Goal: Task Accomplishment & Management: Use online tool/utility

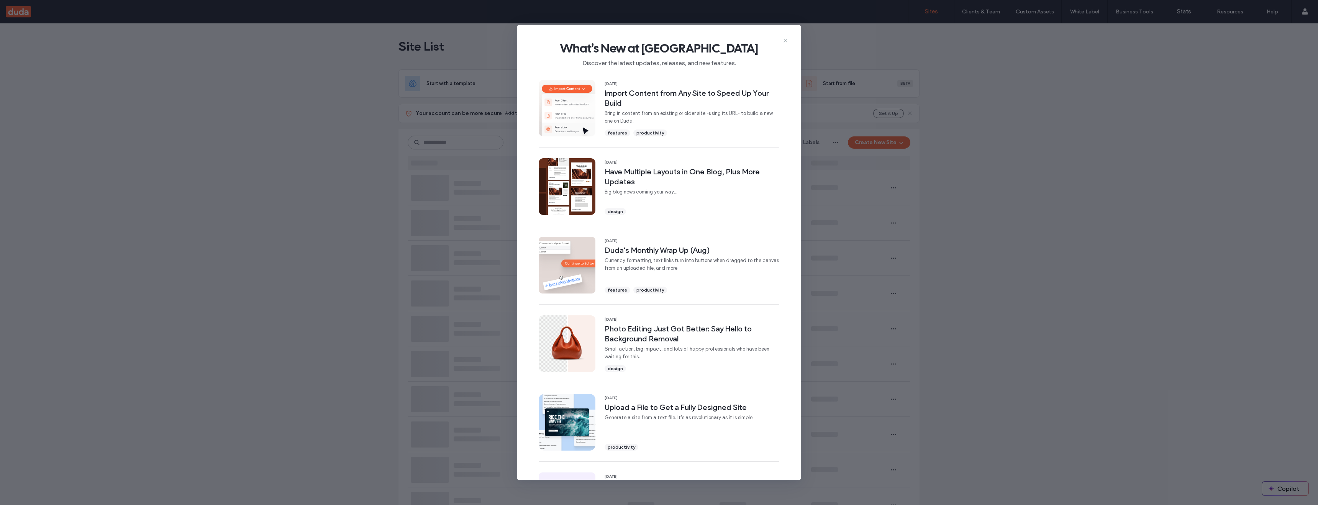
click at [788, 41] on icon at bounding box center [786, 41] width 6 height 6
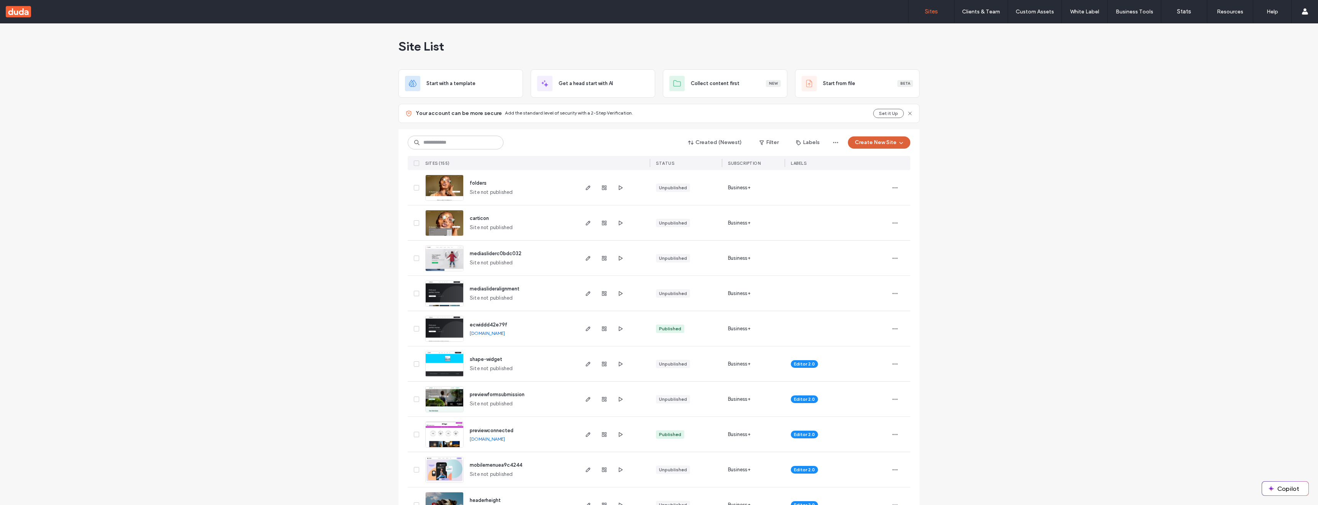
click at [892, 140] on button "Create New Site" at bounding box center [879, 142] width 62 height 12
click at [879, 169] on div "Start with a template" at bounding box center [899, 169] width 49 height 8
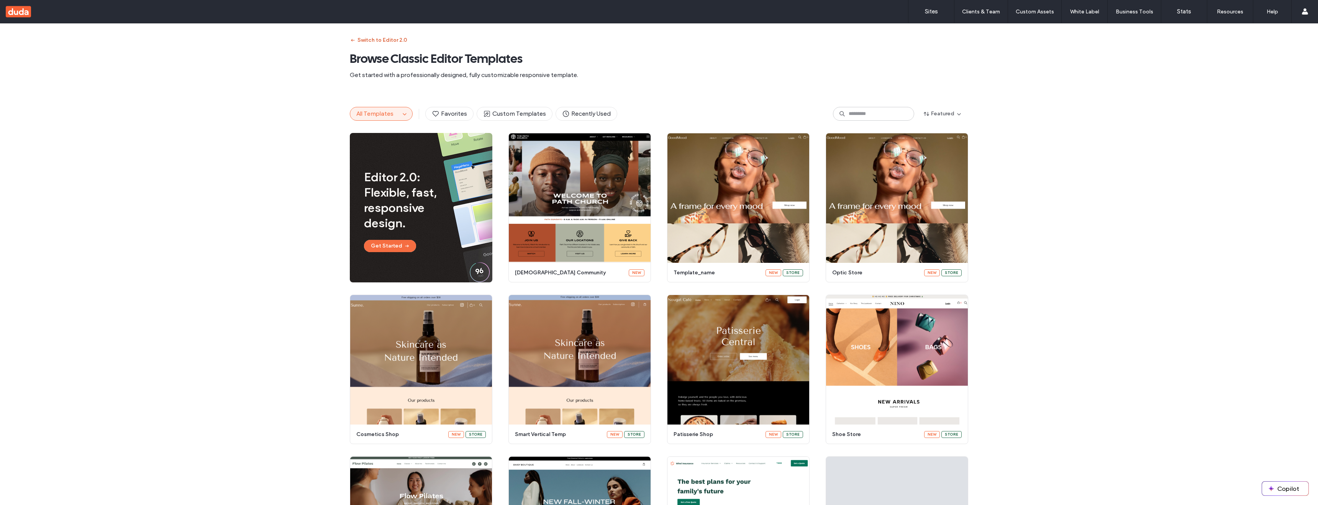
click at [391, 38] on button "Switch to Editor 2.0" at bounding box center [378, 40] width 57 height 12
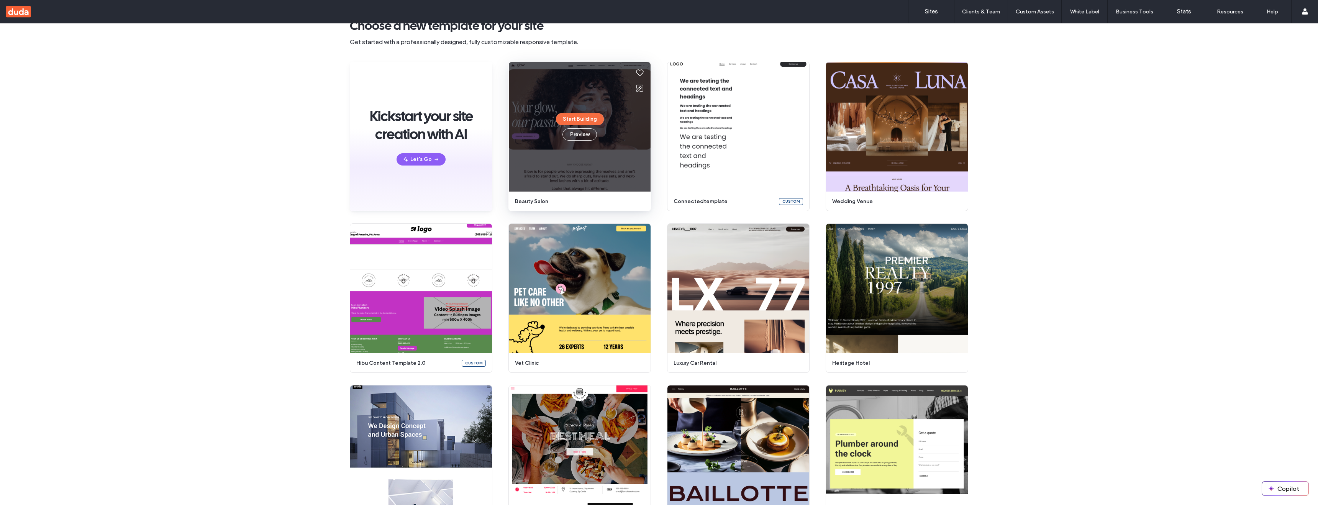
scroll to position [35, 0]
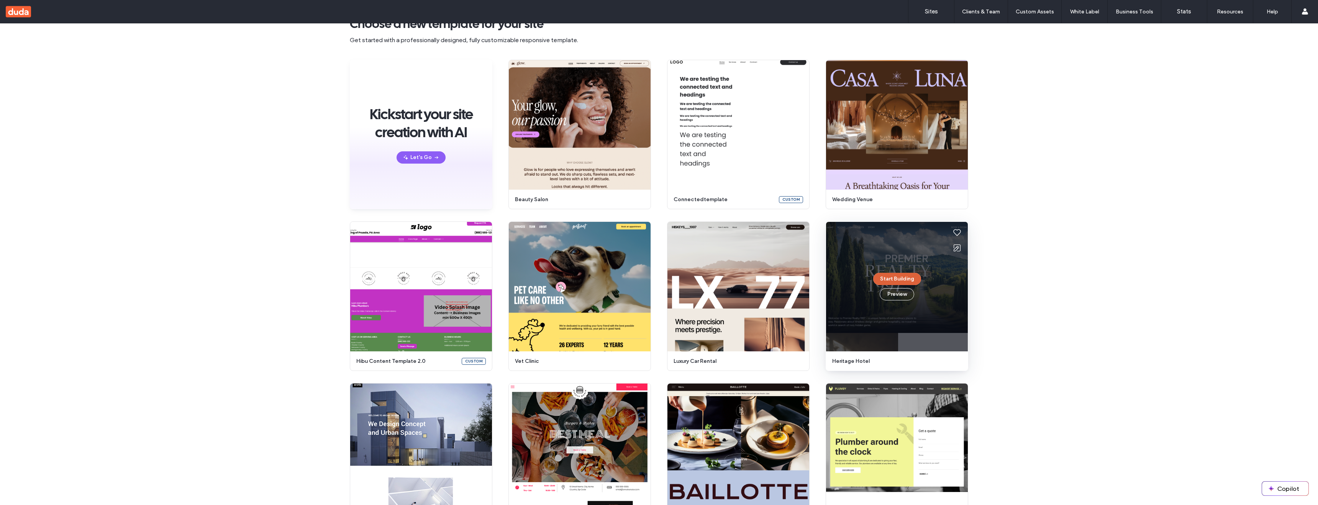
click at [891, 277] on button "Start Building" at bounding box center [897, 279] width 48 height 12
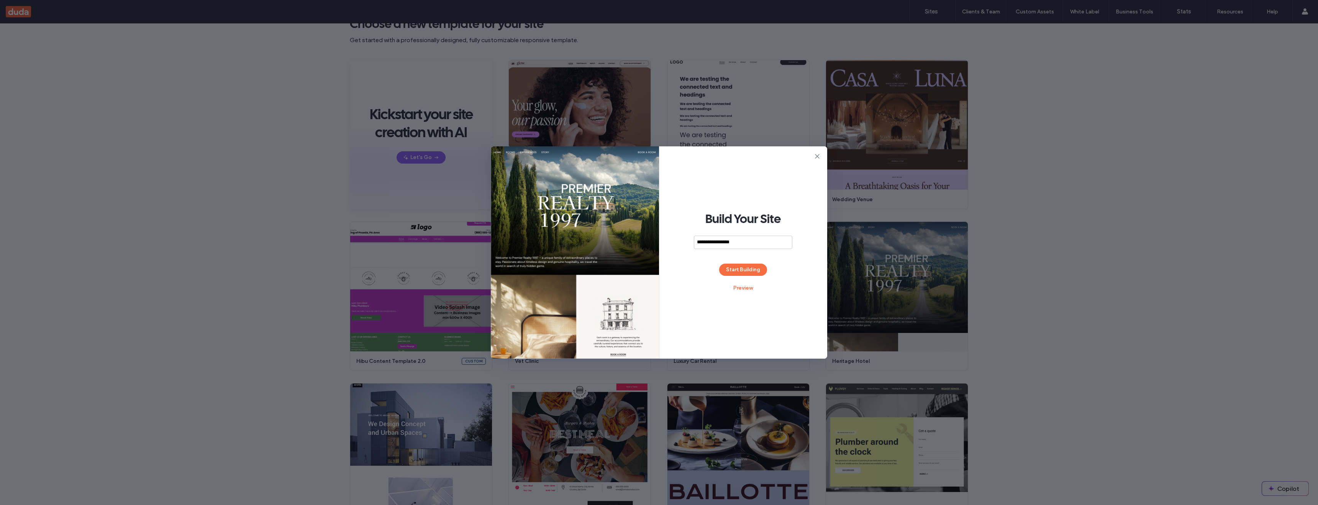
type input "**********"
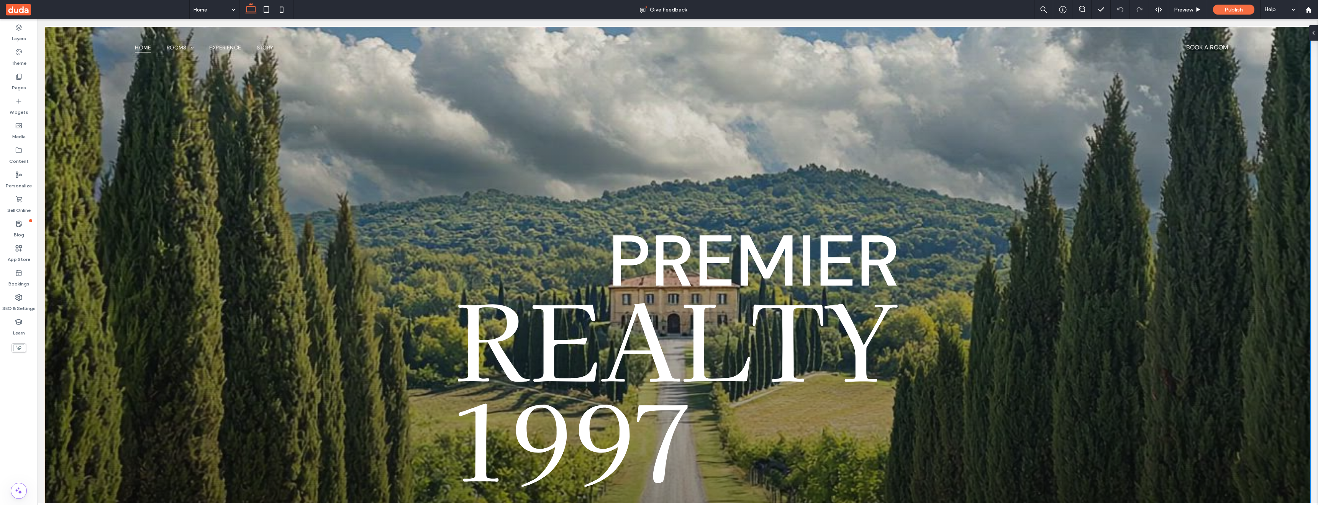
click at [452, 129] on div "Welcome to Premier Realty 1997 – a unique family of extraordinary places to sta…" at bounding box center [678, 322] width 1266 height 590
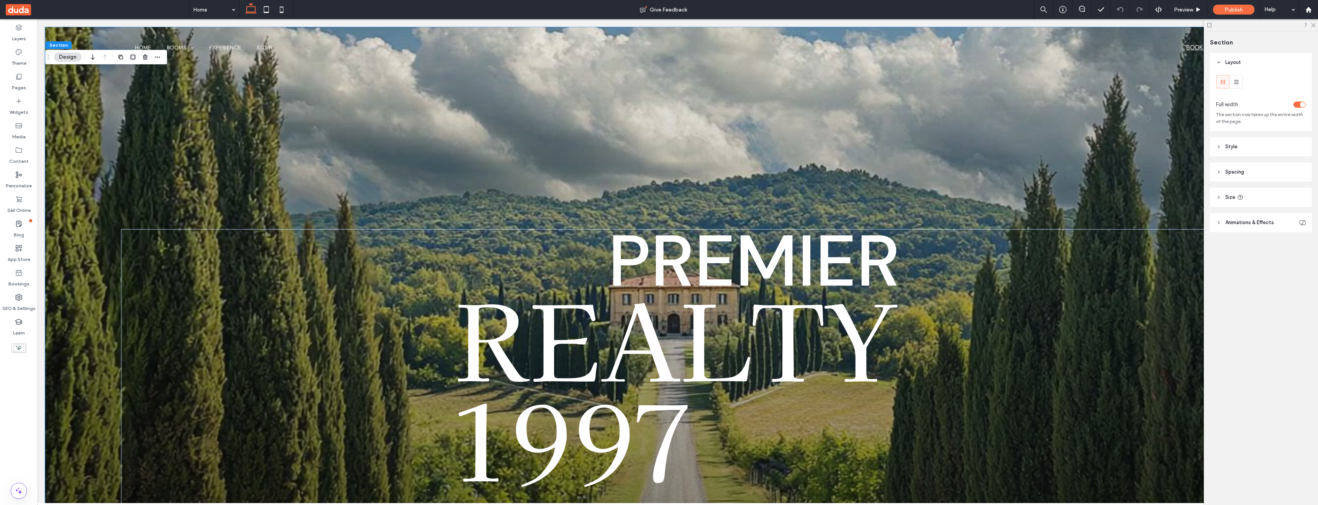
click at [1257, 221] on span "Animations & Effects" at bounding box center [1250, 223] width 49 height 8
click at [1240, 148] on header "Style" at bounding box center [1261, 146] width 102 height 19
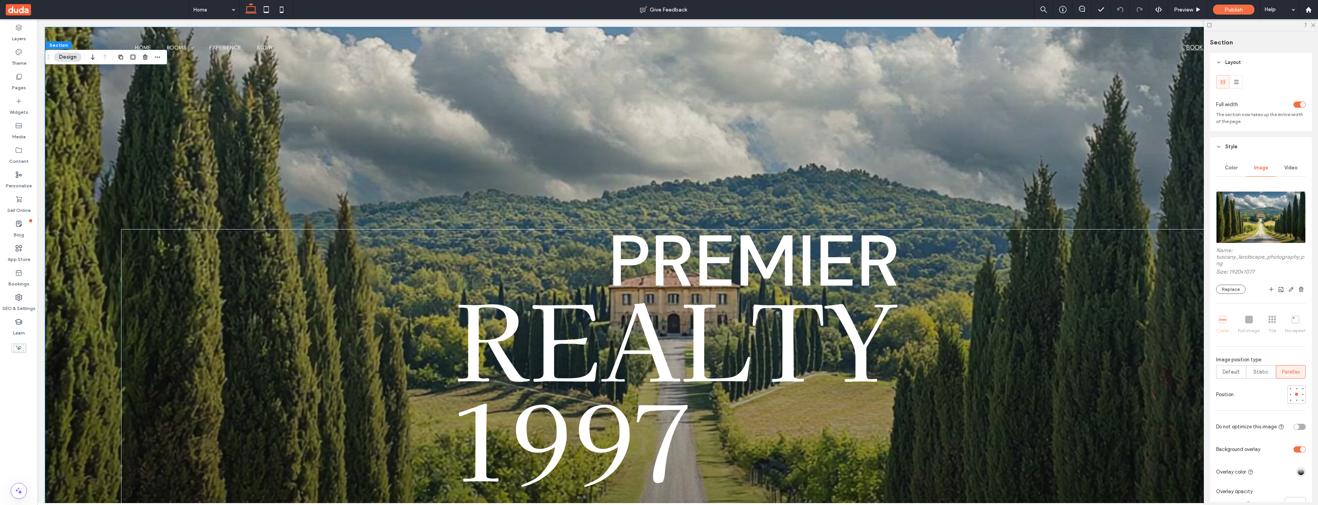
click at [1287, 167] on span "Video" at bounding box center [1291, 168] width 13 height 6
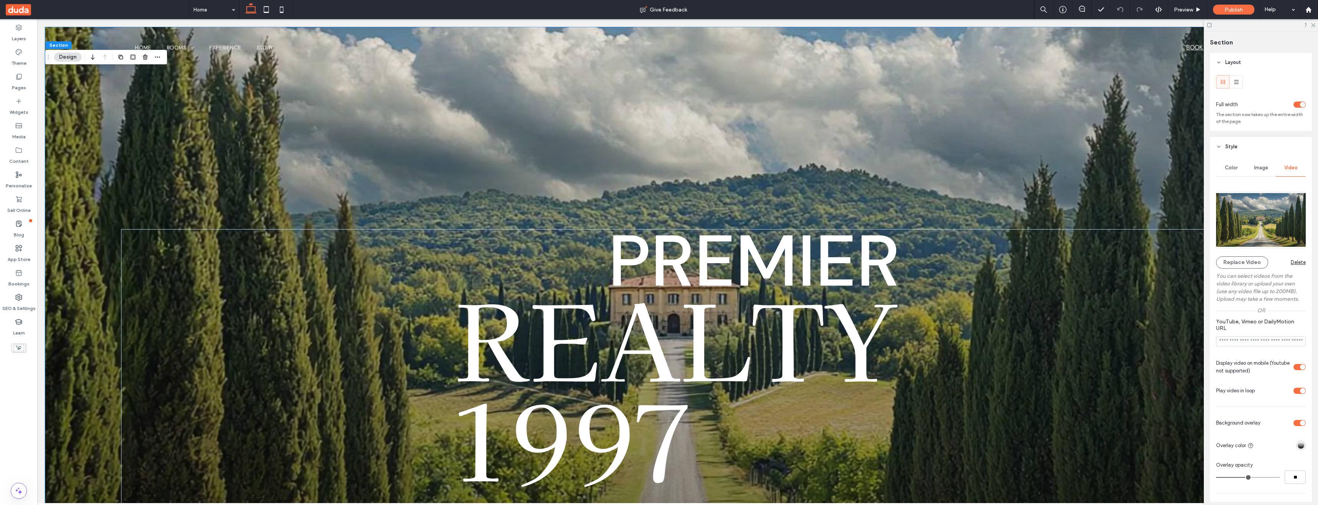
click at [1298, 262] on link "Delete" at bounding box center [1298, 262] width 15 height 12
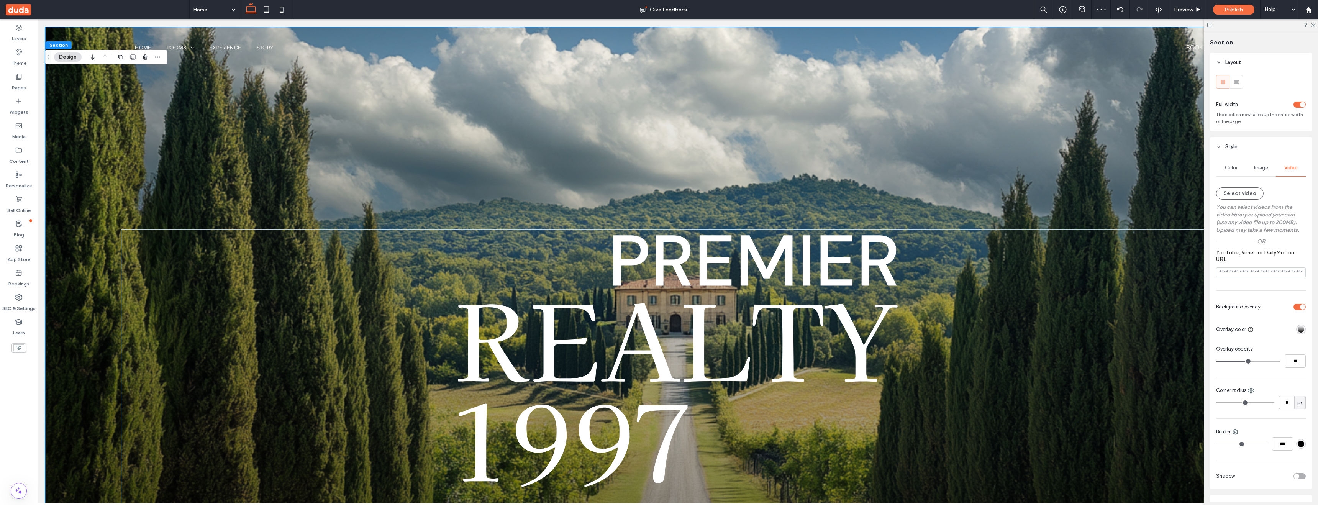
click at [1260, 167] on span "Image" at bounding box center [1261, 168] width 14 height 6
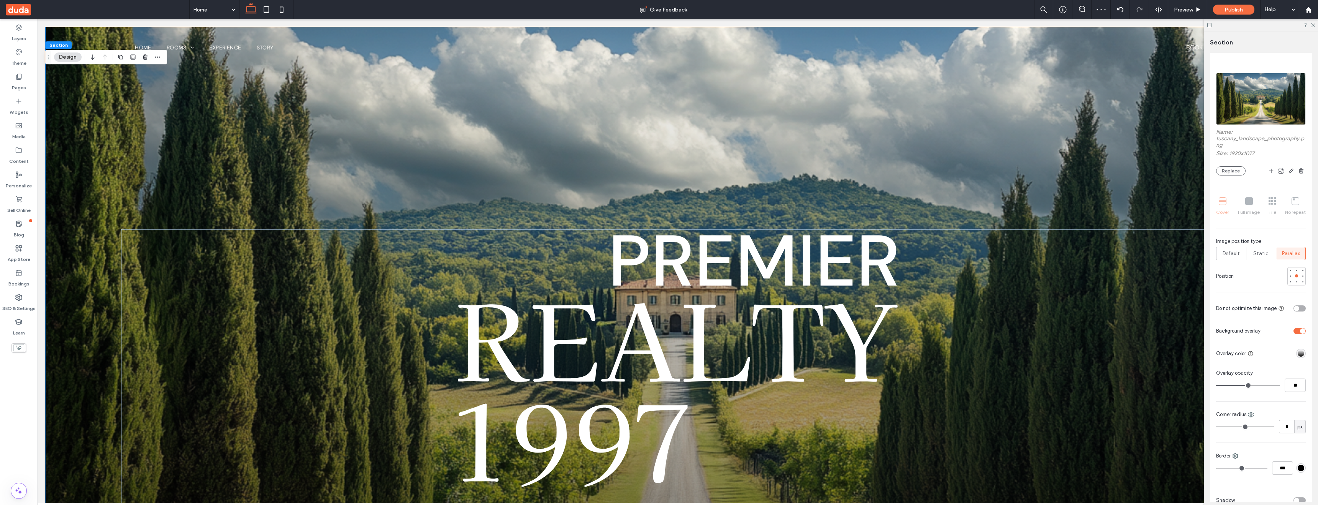
scroll to position [121, 0]
click at [1299, 351] on div "linear-gradient(0deg, rgba(0, 0, 0, 1) 0%, rgba(0, 0, 0, 0) 100%)" at bounding box center [1301, 351] width 7 height 7
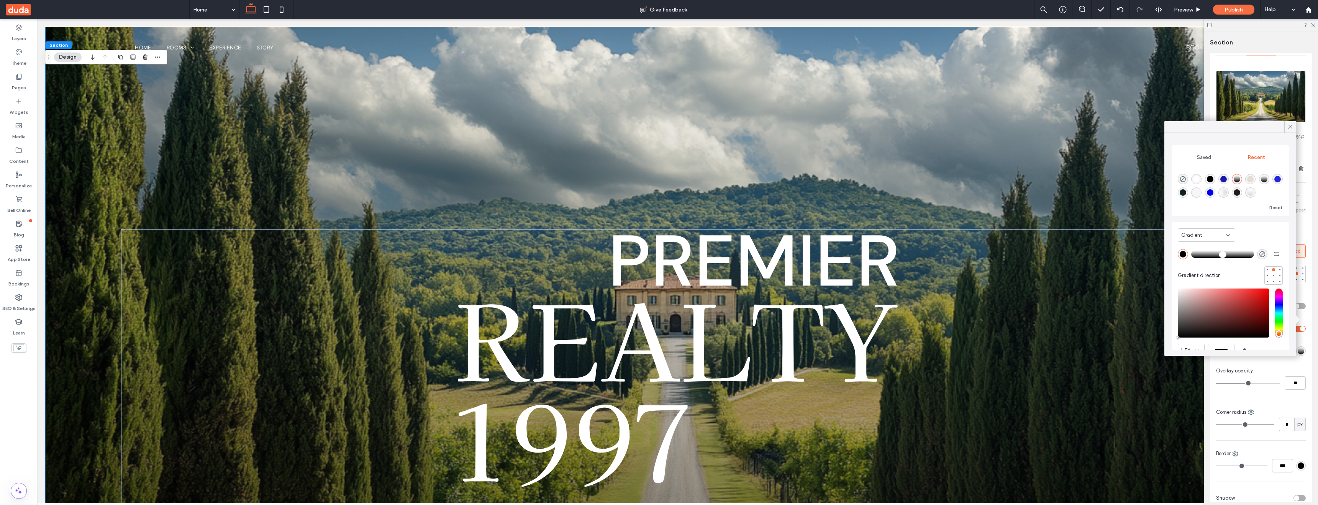
click at [1211, 235] on div "Gradient" at bounding box center [1204, 235] width 45 height 8
click at [1208, 249] on div "Color" at bounding box center [1207, 248] width 57 height 13
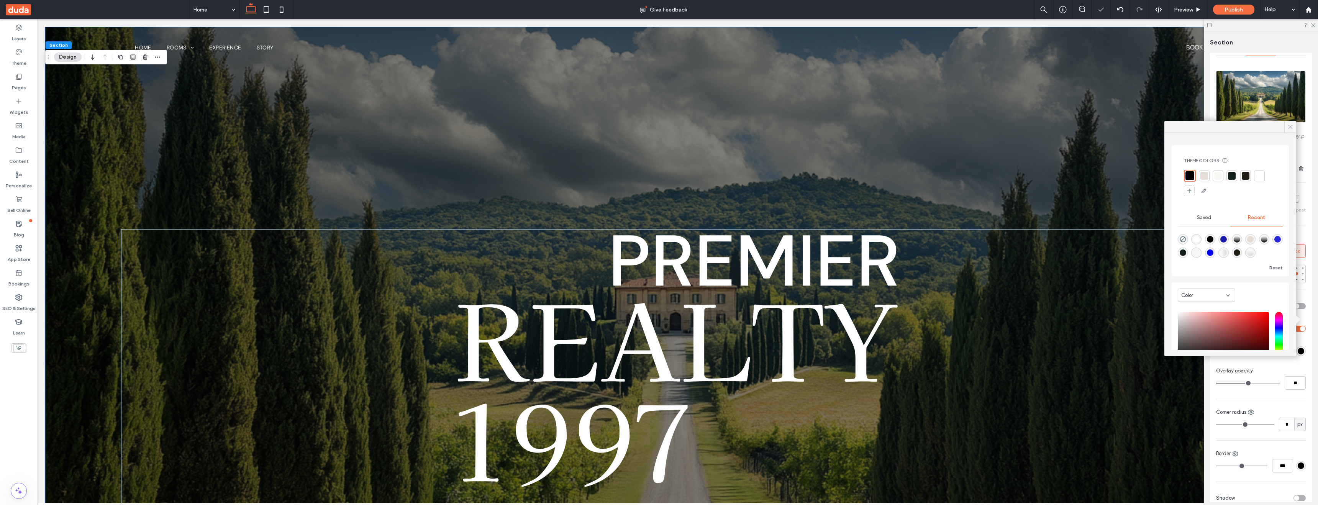
click at [1291, 125] on icon at bounding box center [1290, 126] width 7 height 7
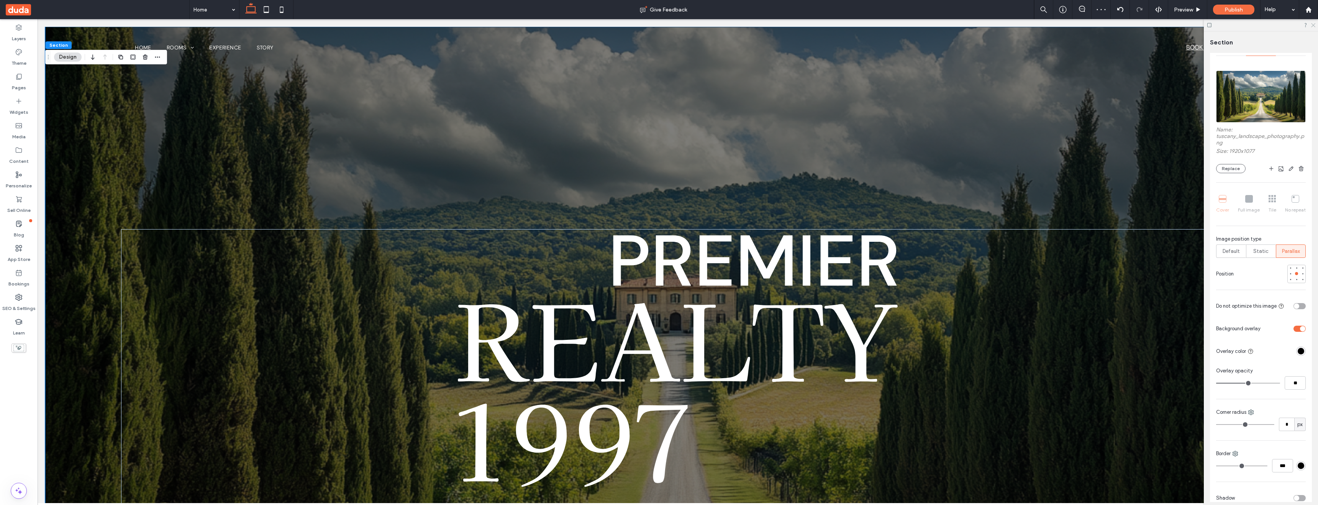
click at [1314, 23] on icon at bounding box center [1313, 24] width 5 height 5
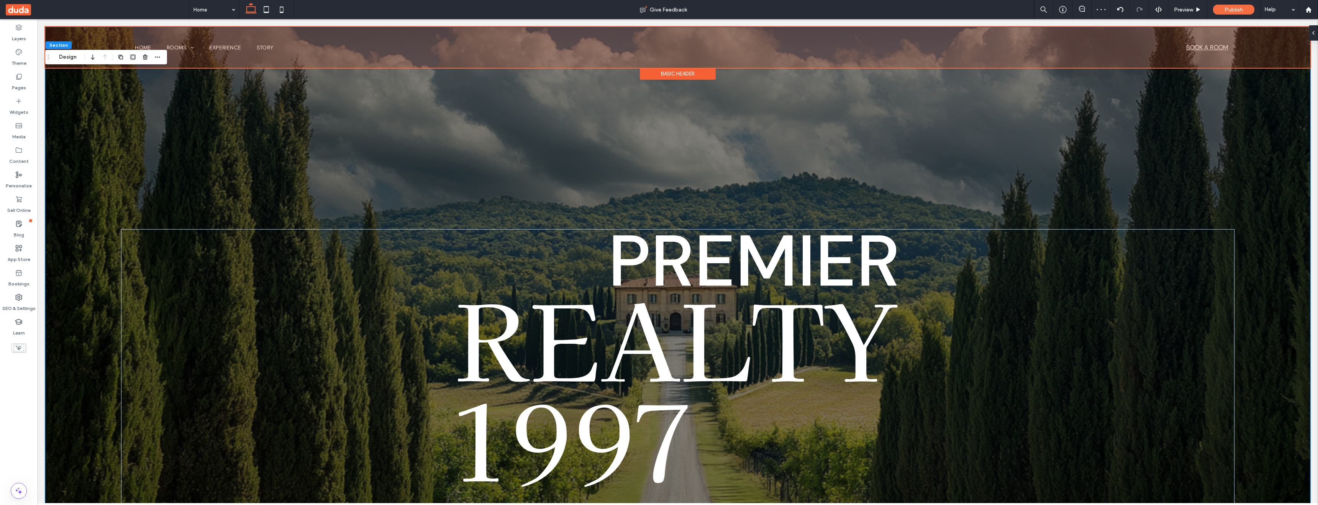
click at [1203, 50] on div at bounding box center [678, 47] width 1266 height 41
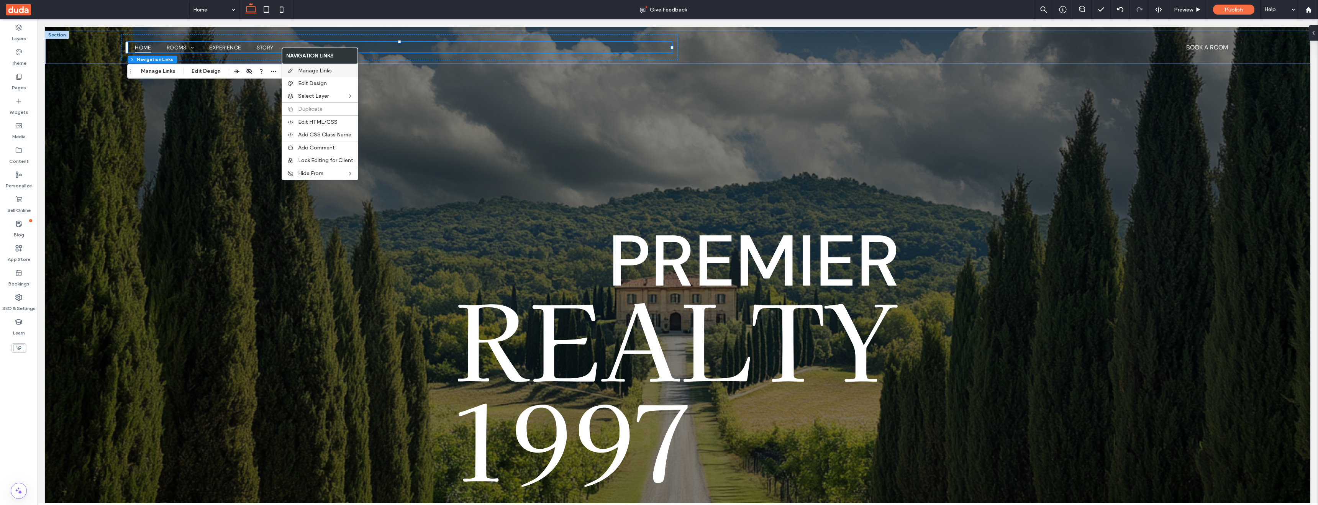
click at [315, 69] on span "Manage Links" at bounding box center [315, 70] width 34 height 7
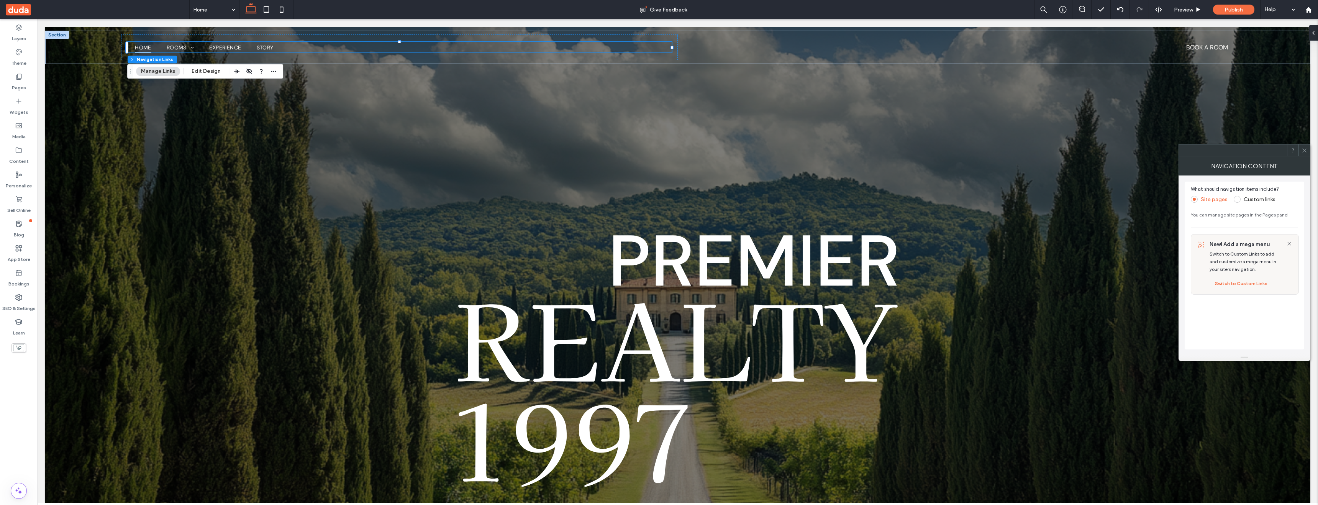
click at [1248, 200] on label "Custom links" at bounding box center [1260, 199] width 32 height 7
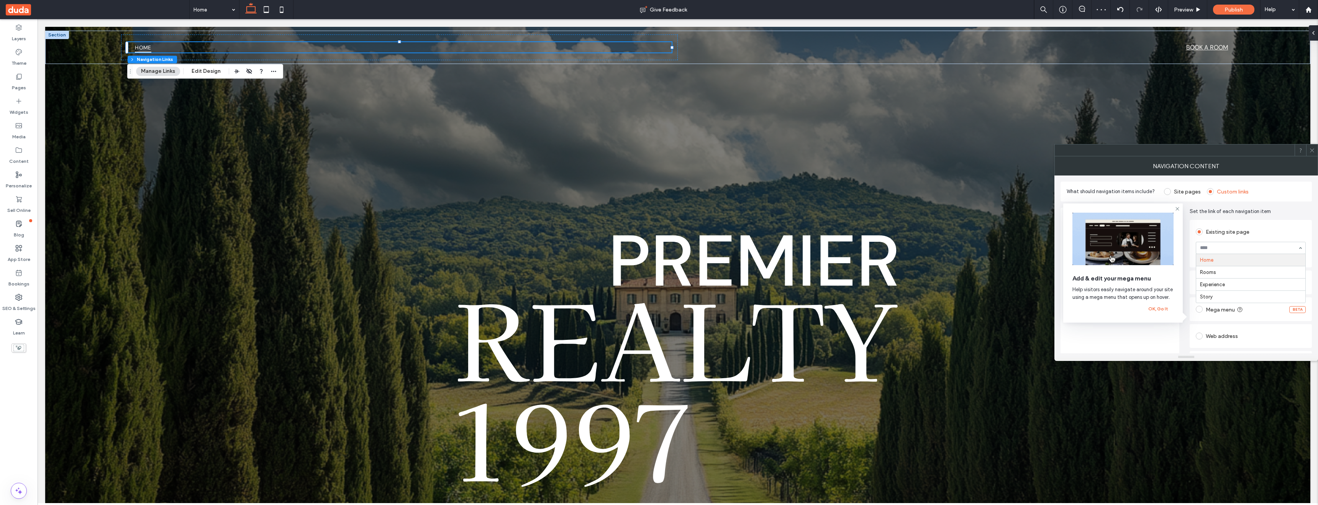
click at [1232, 215] on div "Set the link of each navigation item Existing site page Home Rooms Experience S…" at bounding box center [1251, 305] width 122 height 194
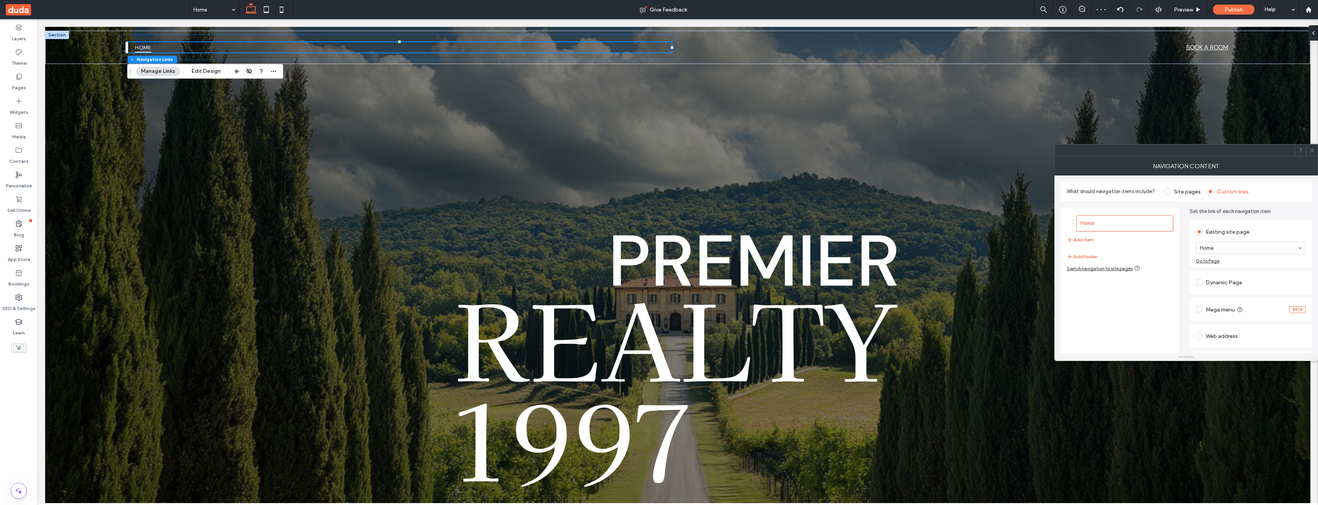
click at [1227, 309] on label "Mega menu" at bounding box center [1225, 309] width 39 height 8
click at [1209, 314] on button "Edit mega menu" at bounding box center [1220, 314] width 49 height 12
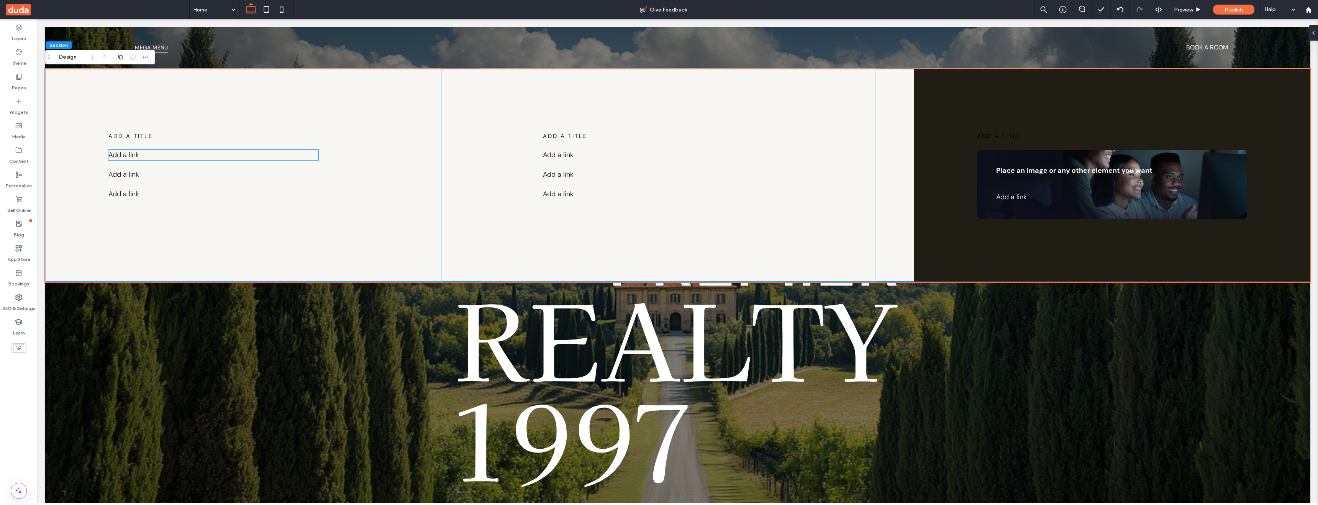
click at [150, 152] on p "Add a link ﻿" at bounding box center [213, 155] width 210 height 10
click at [154, 154] on p "Add a link ﻿" at bounding box center [213, 155] width 210 height 10
click at [145, 156] on p "Add a link ﻿" at bounding box center [213, 155] width 210 height 10
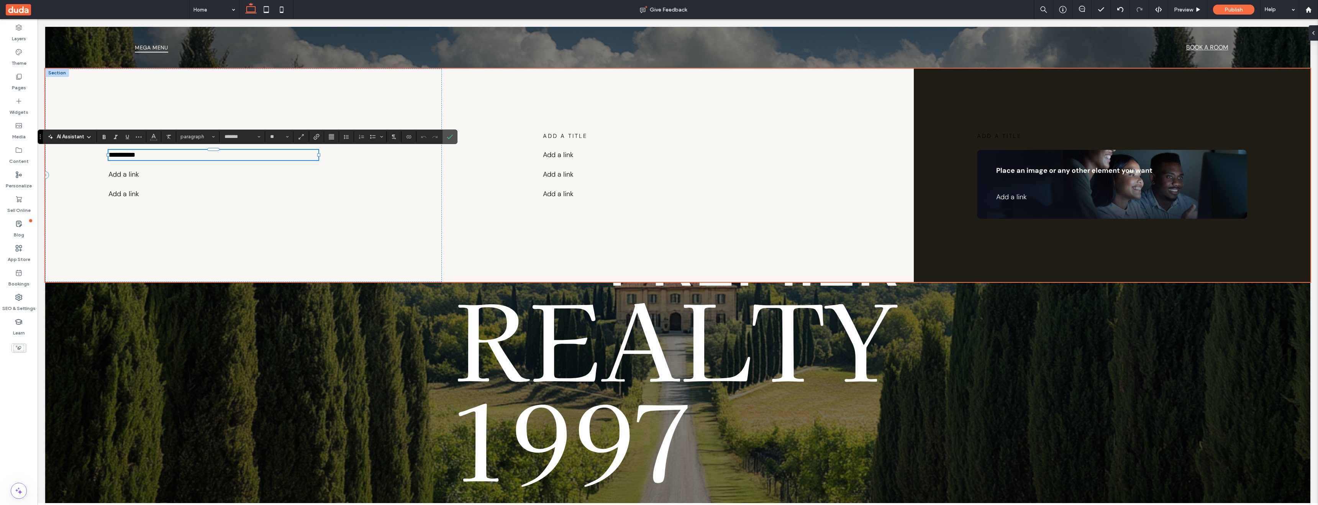
click at [145, 156] on p "**********" at bounding box center [213, 155] width 210 height 10
click at [317, 133] on span "Link" at bounding box center [317, 137] width 6 height 10
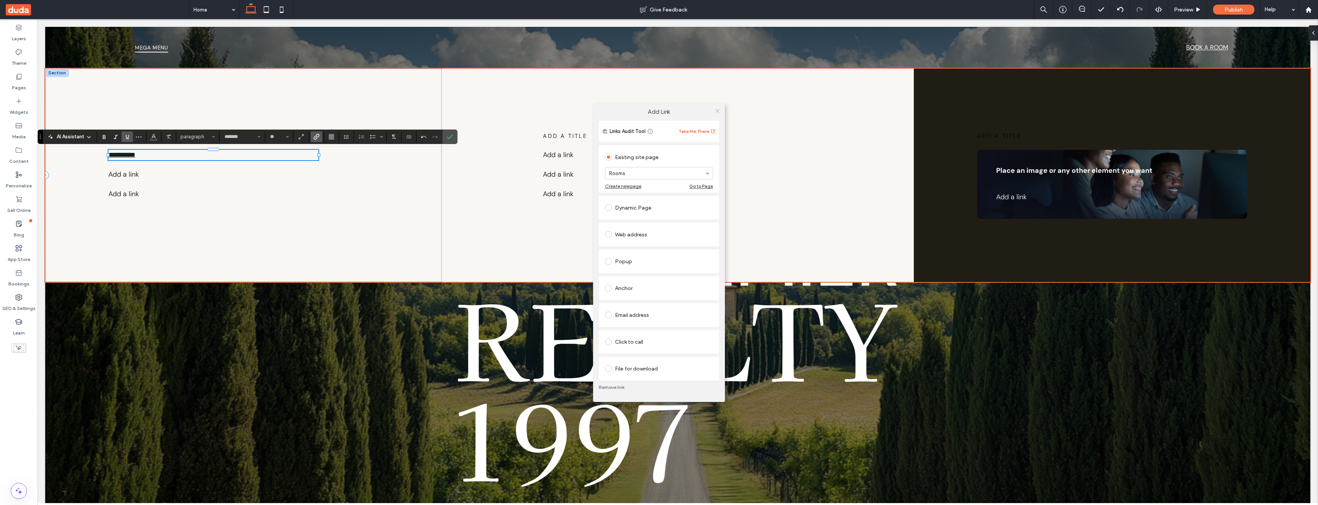
click at [719, 108] on icon at bounding box center [718, 111] width 6 height 6
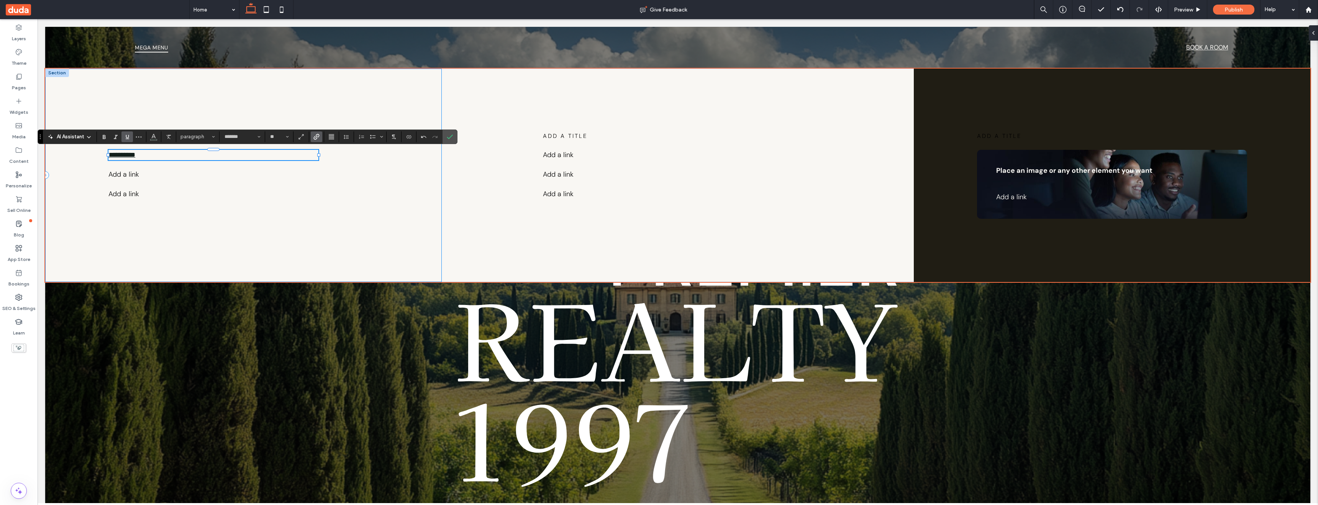
drag, startPoint x: 171, startPoint y: 166, endPoint x: 141, endPoint y: 173, distance: 30.6
click at [166, 167] on div "**********" at bounding box center [243, 175] width 397 height 213
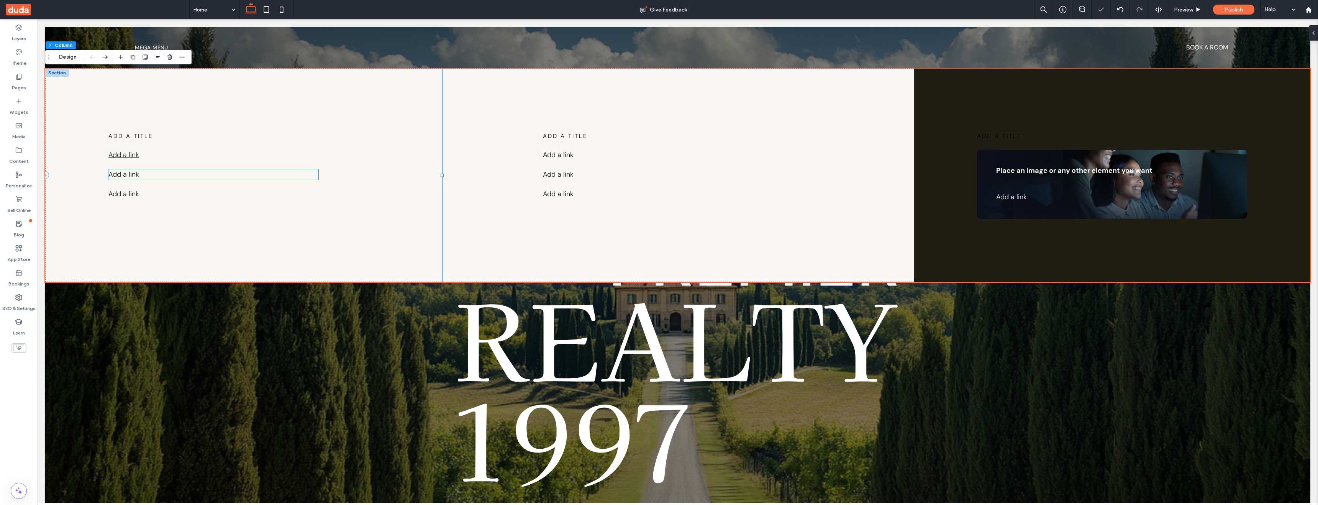
click at [141, 173] on p "Add a link ﻿" at bounding box center [213, 174] width 210 height 10
click at [141, 175] on p "Add a link ﻿" at bounding box center [213, 174] width 210 height 10
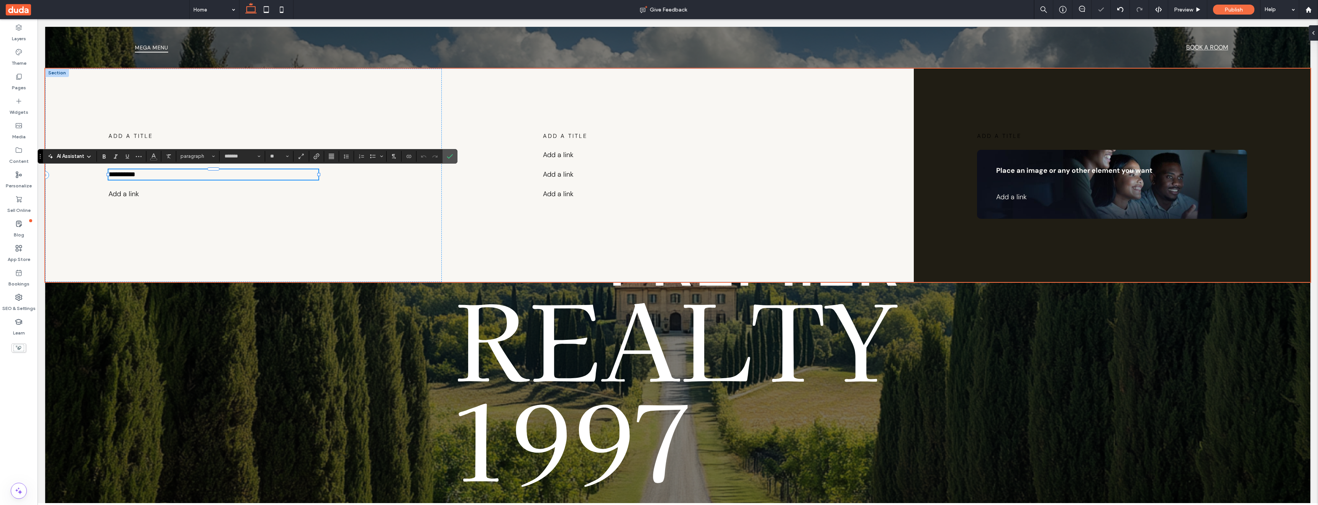
click at [141, 175] on p "**********" at bounding box center [213, 174] width 210 height 10
click at [316, 157] on icon "Link" at bounding box center [317, 156] width 6 height 6
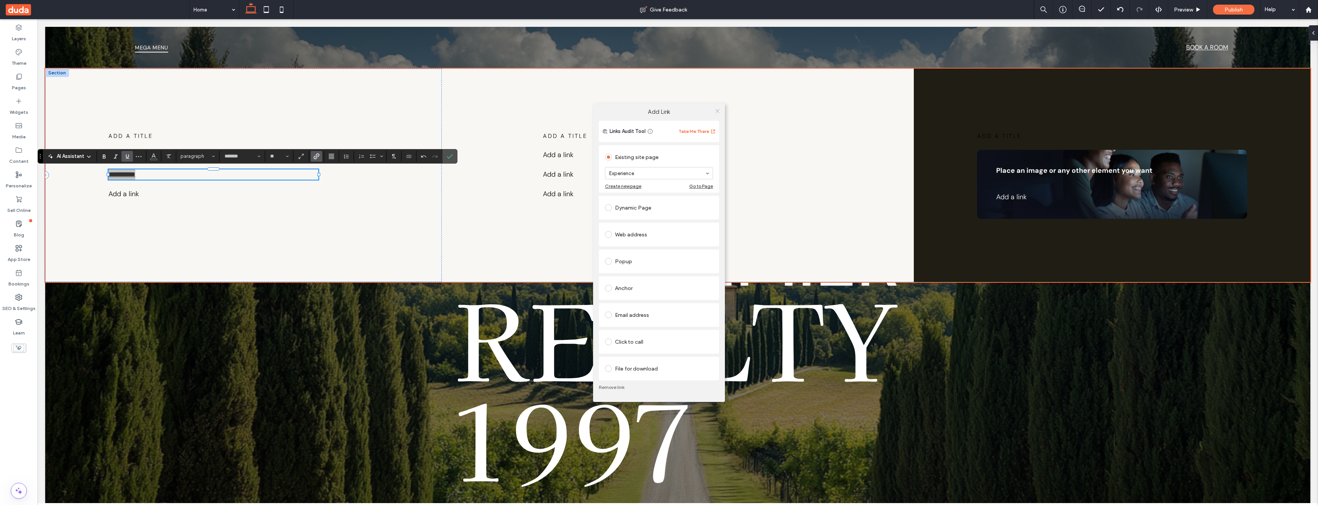
click at [717, 109] on icon at bounding box center [718, 111] width 6 height 6
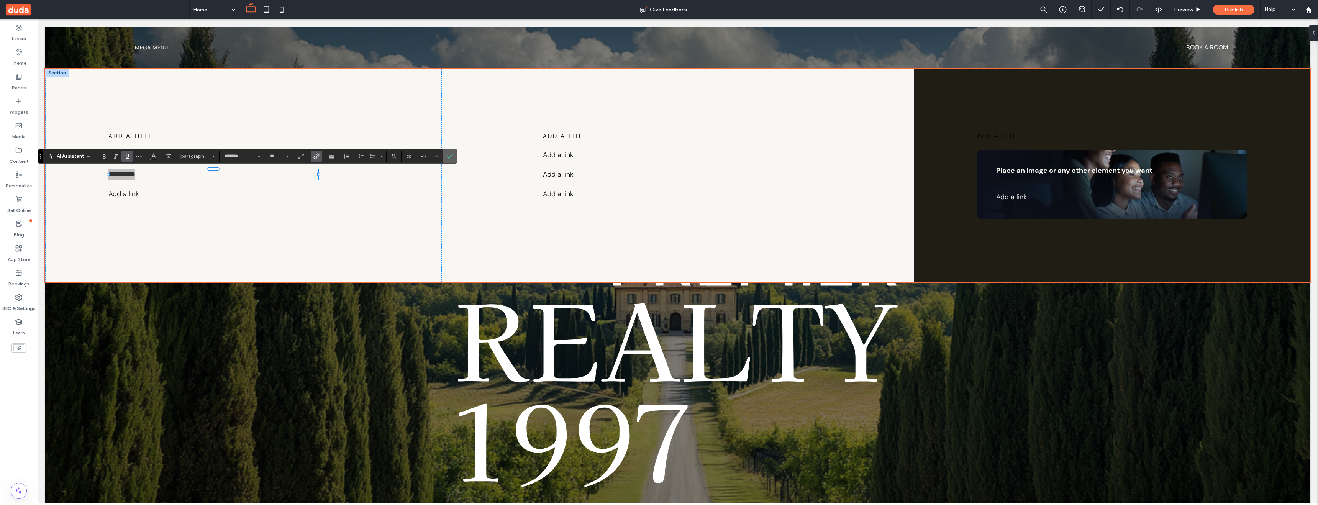
click at [453, 155] on label "Confirm" at bounding box center [449, 156] width 11 height 14
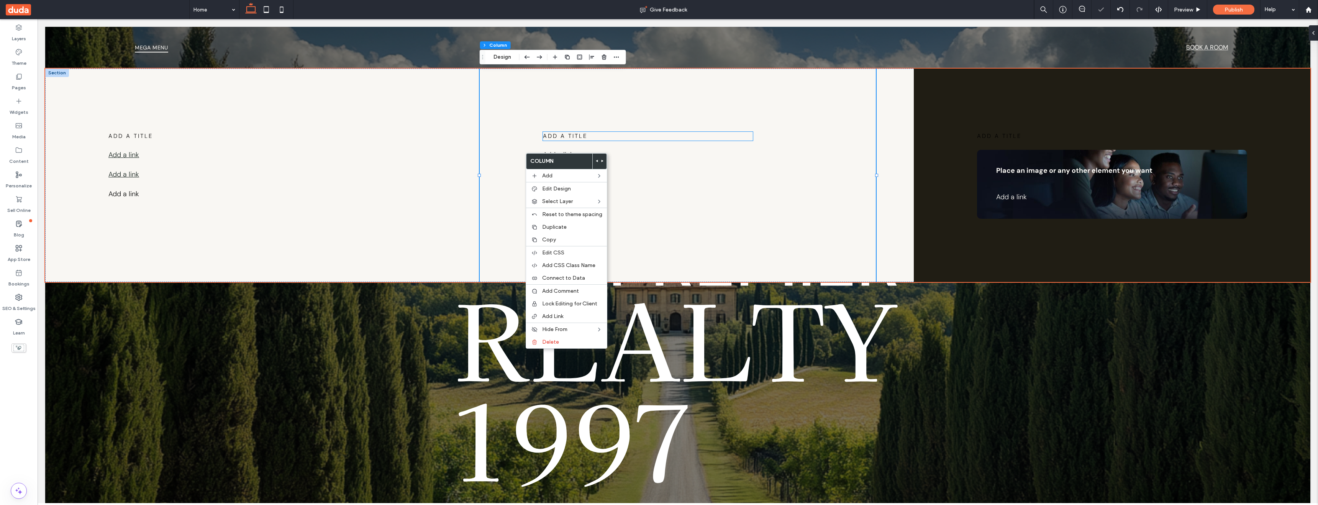
click at [577, 132] on p "add a title" at bounding box center [648, 136] width 210 height 9
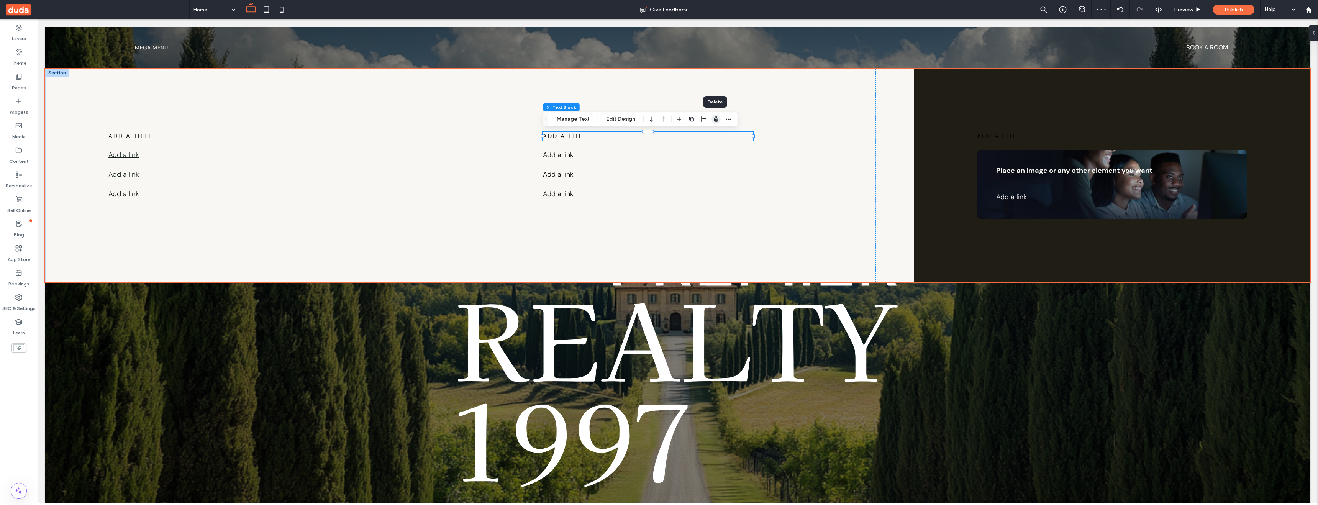
drag, startPoint x: 715, startPoint y: 119, endPoint x: 647, endPoint y: 114, distance: 68.8
click at [715, 119] on use "button" at bounding box center [716, 119] width 5 height 5
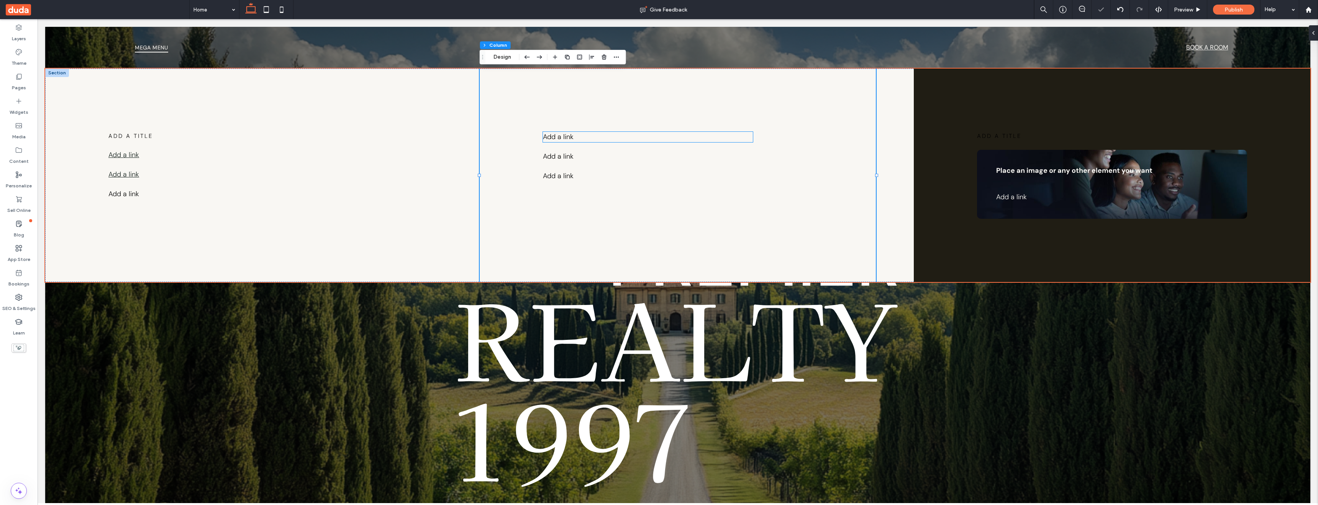
click at [608, 139] on p "Add a link" at bounding box center [648, 137] width 210 height 10
click at [714, 121] on use "button" at bounding box center [716, 119] width 5 height 5
click at [714, 118] on icon "button" at bounding box center [716, 119] width 6 height 6
click at [575, 139] on p "Add a link ﻿" at bounding box center [648, 137] width 210 height 10
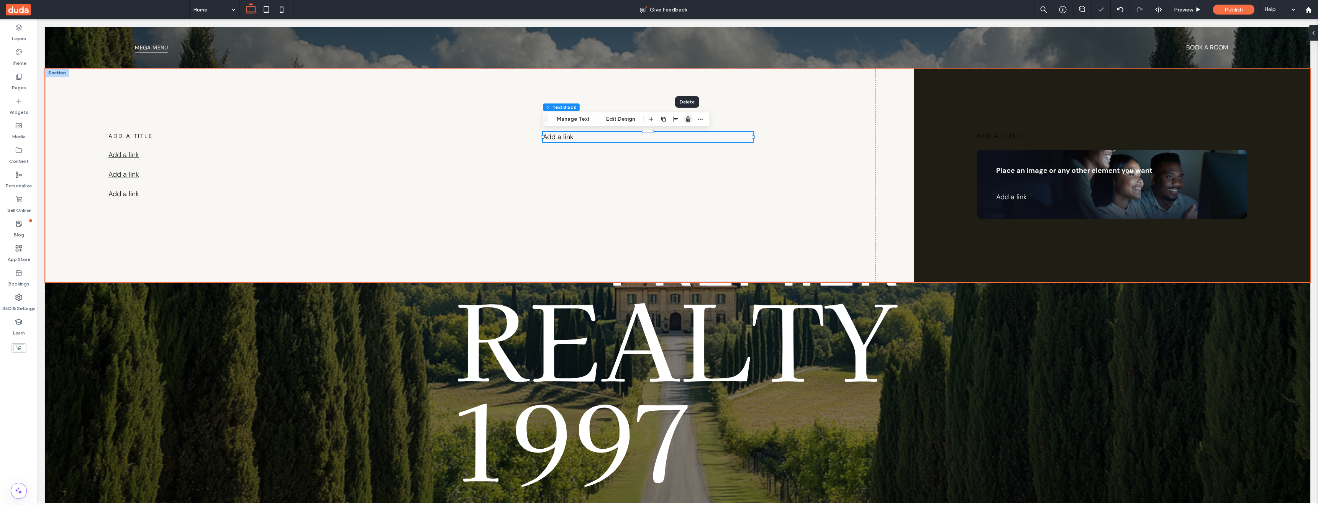
click at [685, 120] on icon "button" at bounding box center [688, 119] width 6 height 6
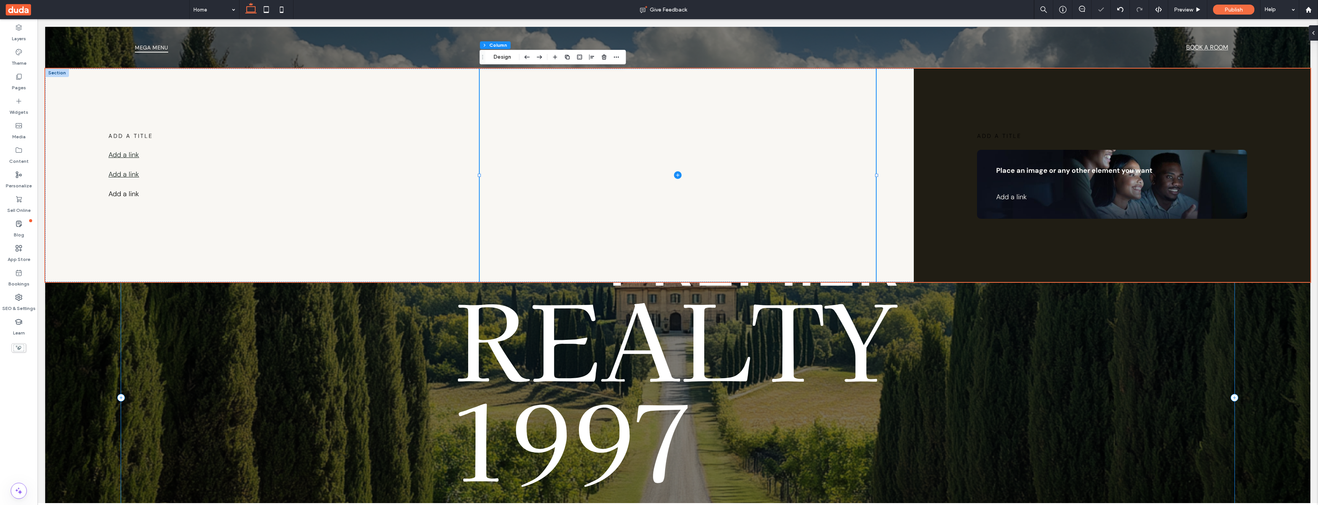
click at [277, 297] on div "Welcome to Premier Realty 1997 – a unique family of extraordinary places to sta…" at bounding box center [678, 397] width 1114 height 337
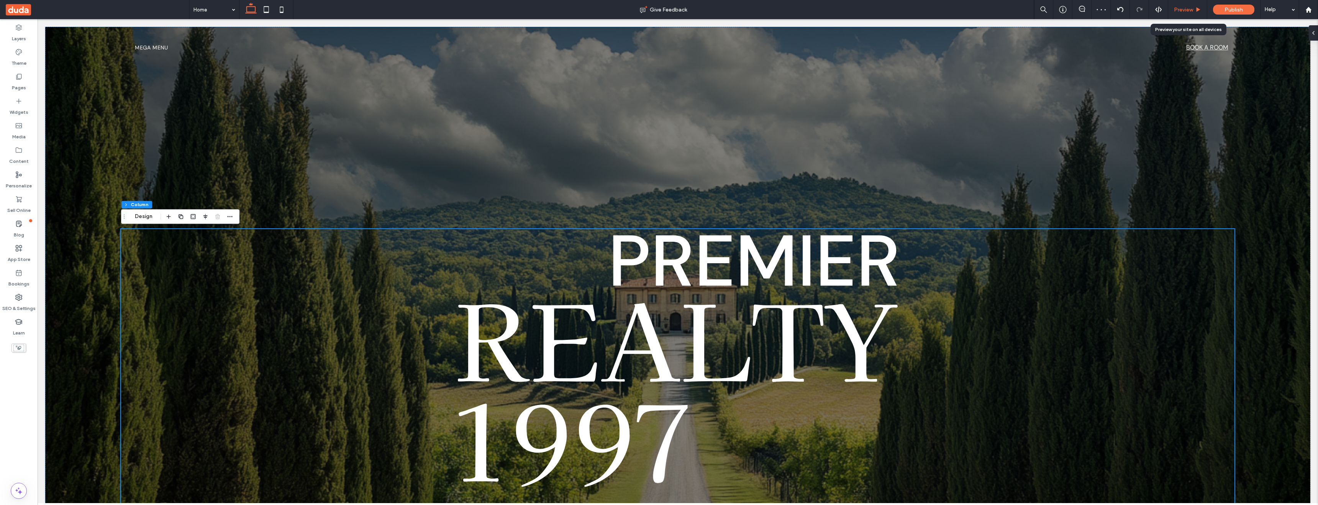
drag, startPoint x: 1180, startPoint y: 9, endPoint x: 1110, endPoint y: 7, distance: 69.4
click at [1180, 9] on span "Preview" at bounding box center [1183, 10] width 19 height 7
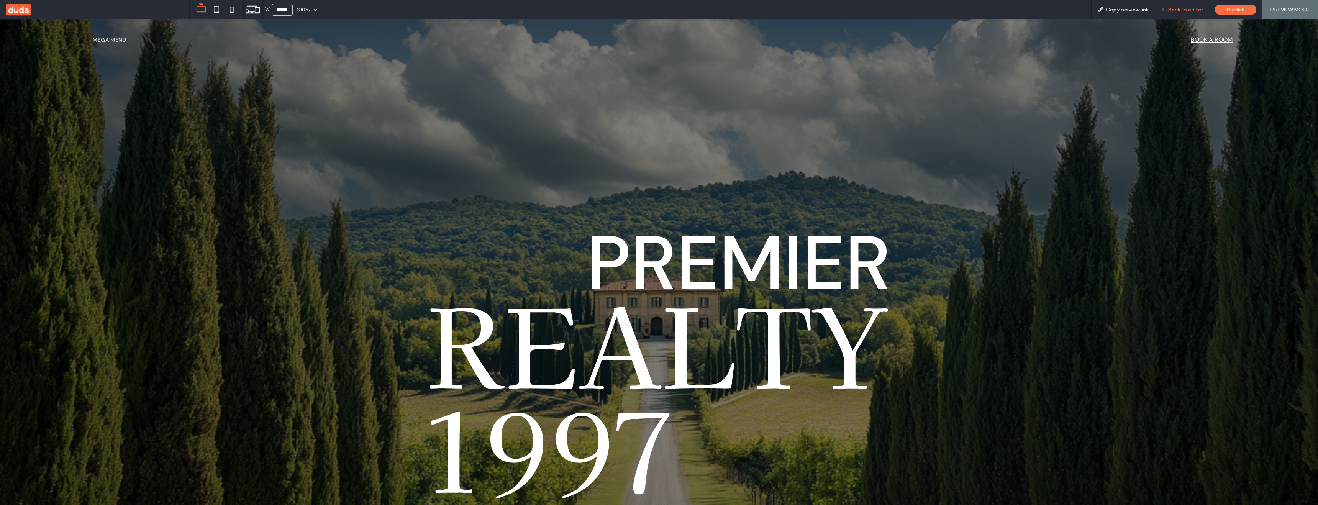
click at [1180, 12] on span "Back to editor" at bounding box center [1185, 10] width 35 height 7
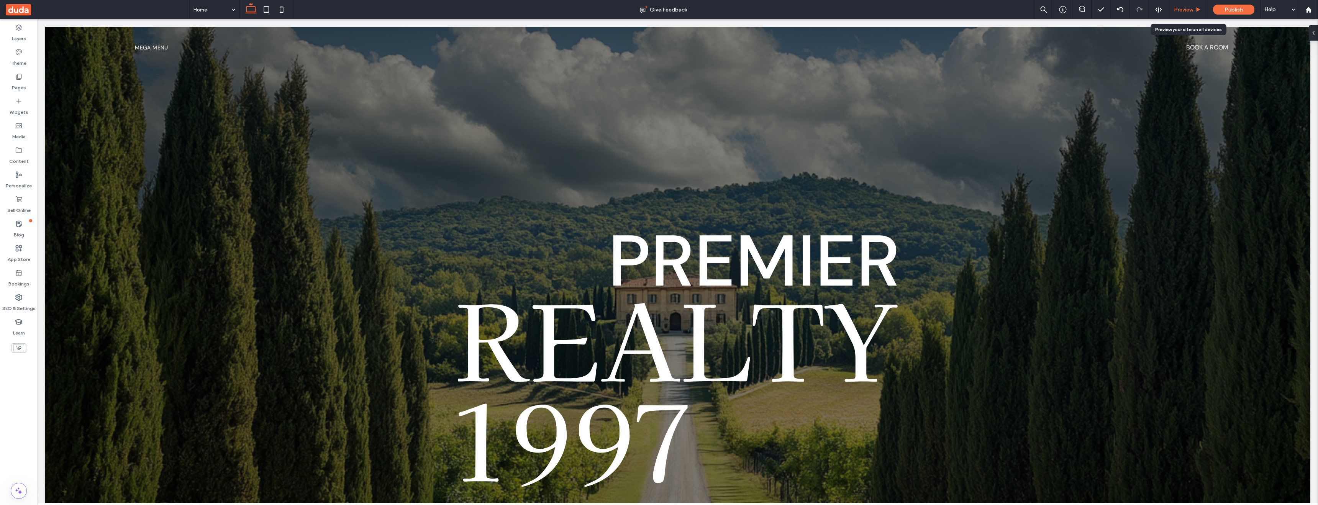
click at [1187, 11] on span "Preview" at bounding box center [1183, 10] width 19 height 7
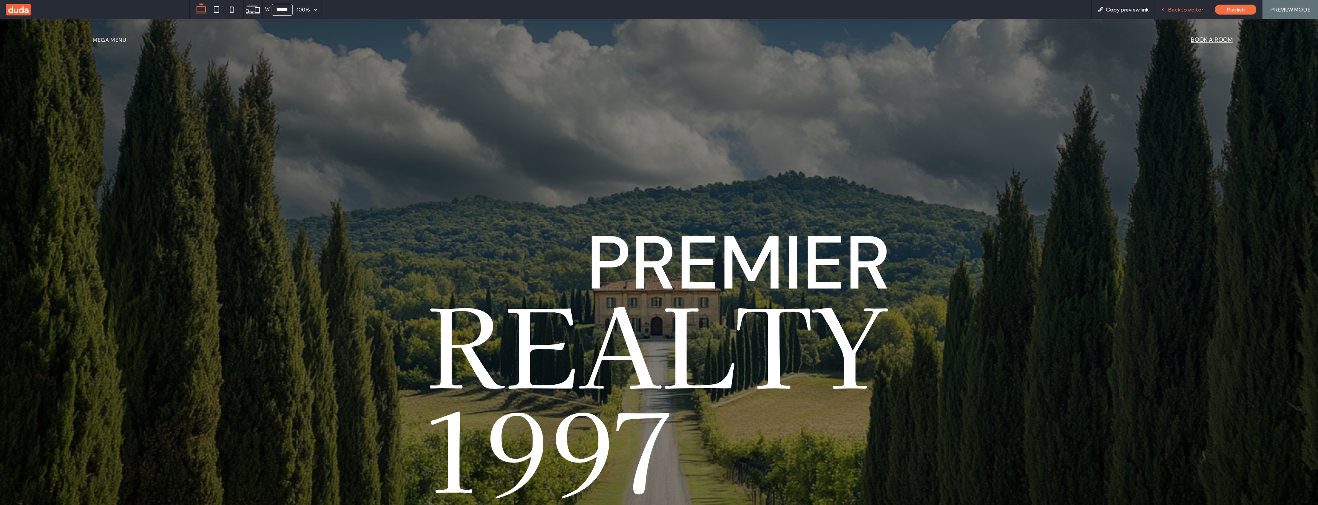
click at [1189, 4] on div "Back to editor" at bounding box center [1182, 9] width 55 height 19
click at [1167, 5] on div "Back to editor" at bounding box center [1182, 9] width 55 height 19
click at [1185, 12] on span "Back to editor" at bounding box center [1185, 10] width 35 height 7
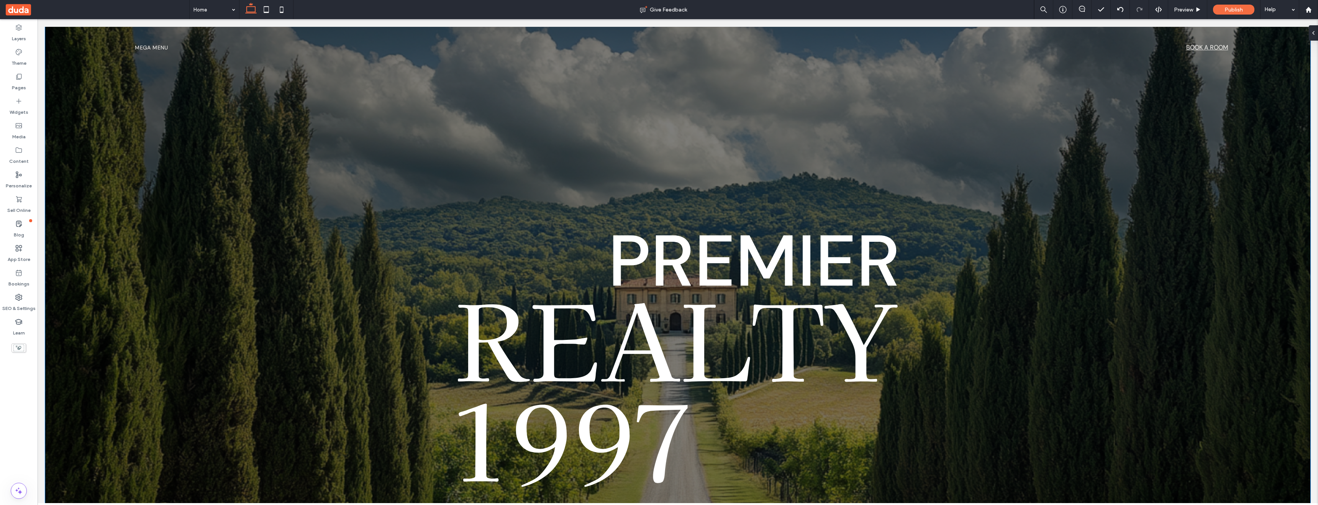
click at [647, 218] on div "Welcome to Premier Realty 1997 – a unique family of extraordinary places to sta…" at bounding box center [678, 322] width 1266 height 590
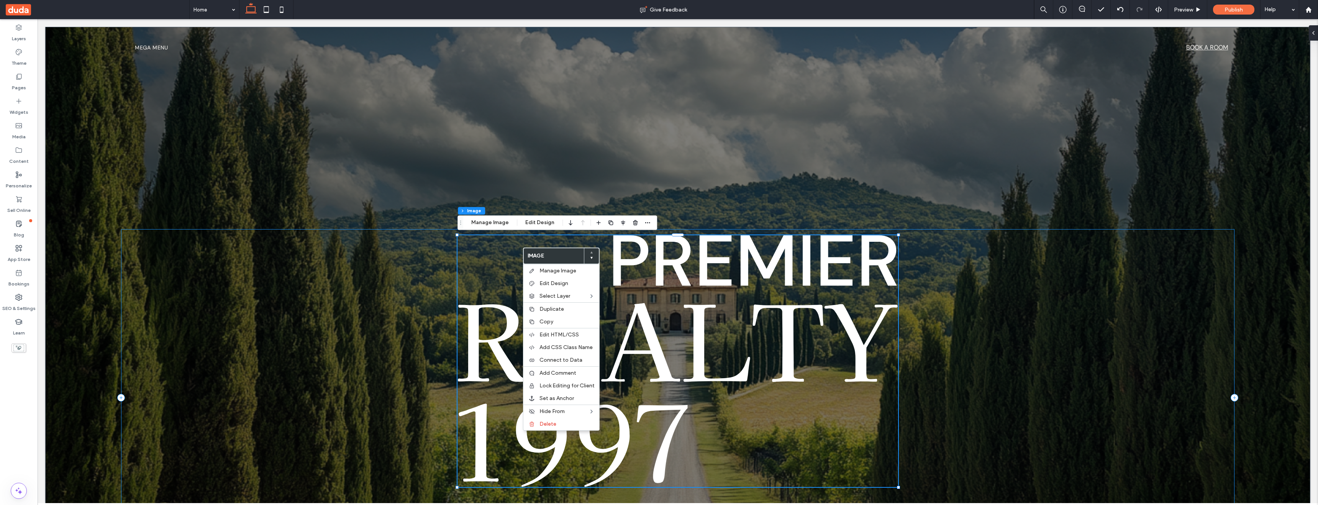
click at [411, 311] on div "Welcome to Premier Realty 1997 – a unique family of extraordinary places to sta…" at bounding box center [678, 397] width 1114 height 337
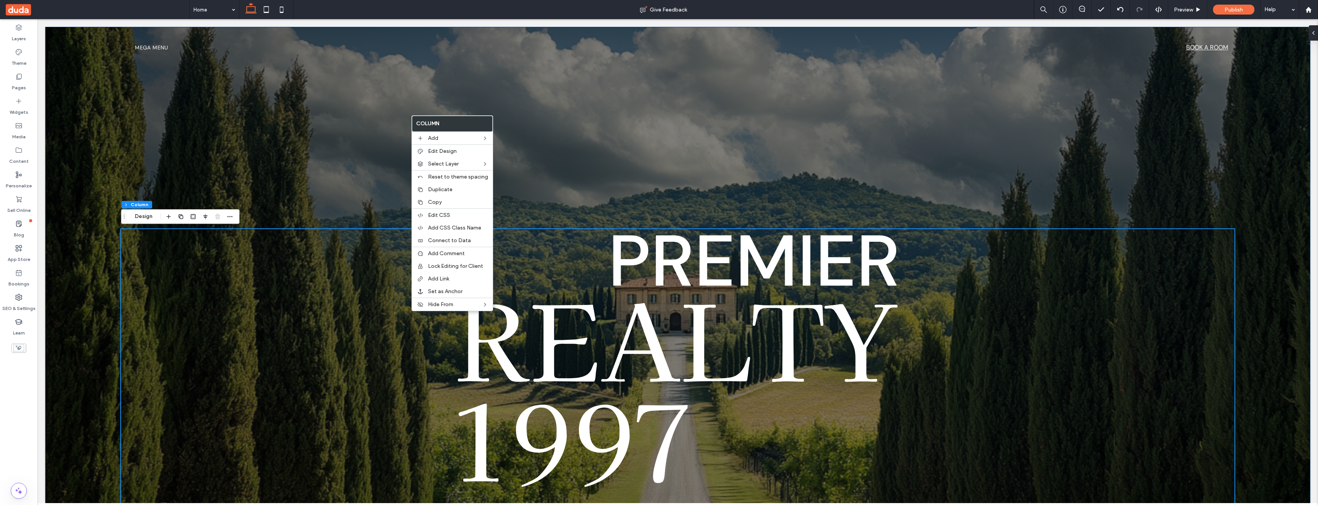
click at [543, 212] on div "Welcome to Premier Realty 1997 – a unique family of extraordinary places to sta…" at bounding box center [678, 322] width 1266 height 590
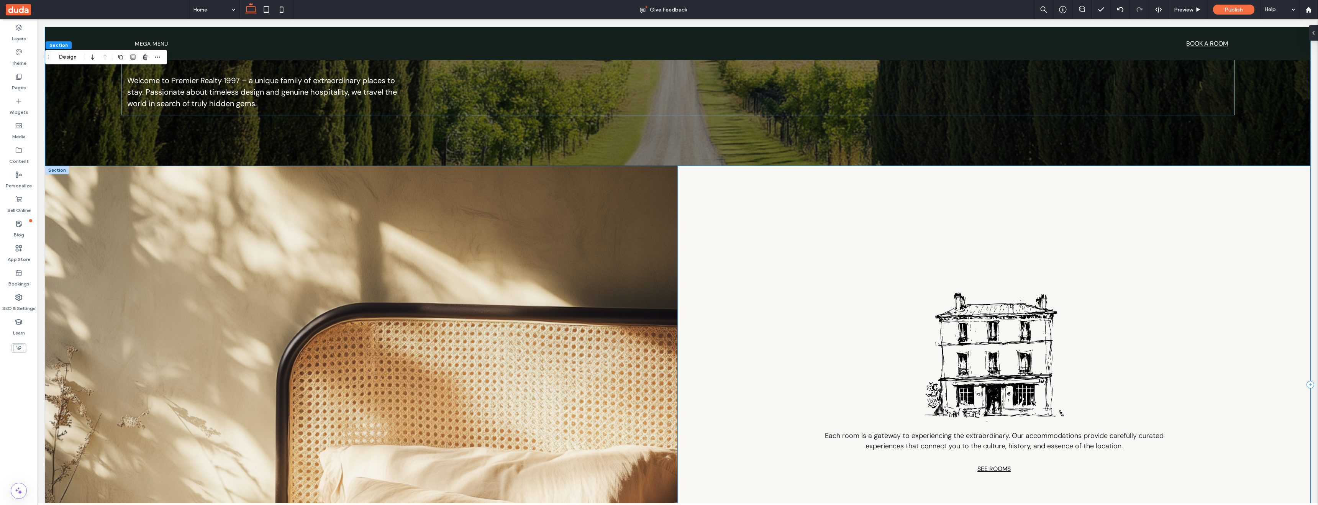
scroll to position [454, 0]
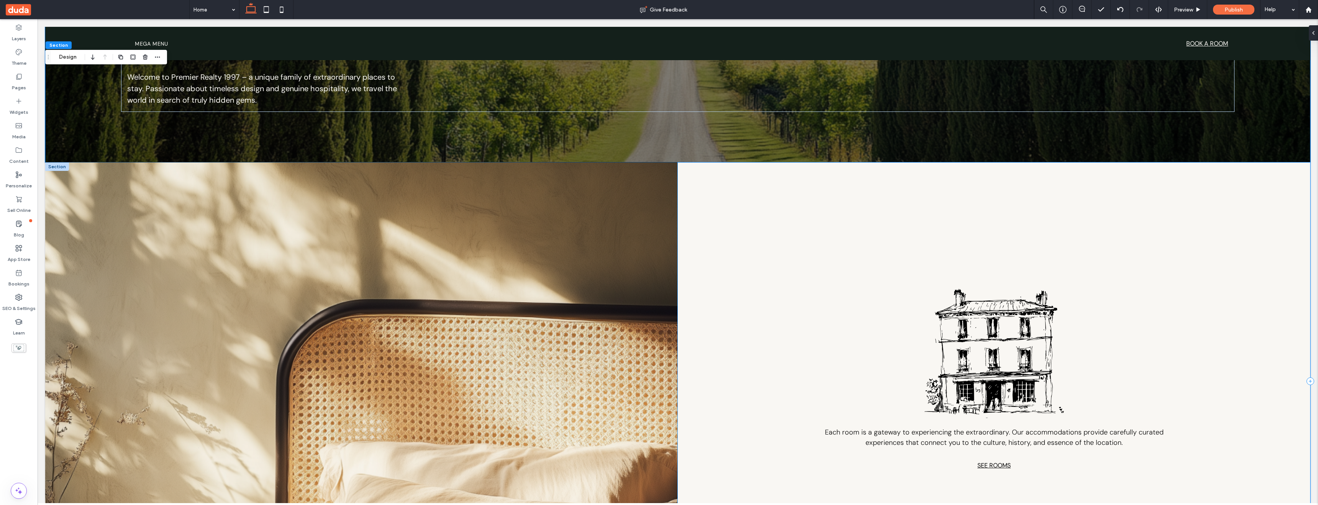
click at [1069, 333] on div "Each room is a gateway to experiencing the extraordinary. Our accommodations pr…" at bounding box center [994, 382] width 633 height 438
click at [1035, 335] on img at bounding box center [995, 353] width 140 height 129
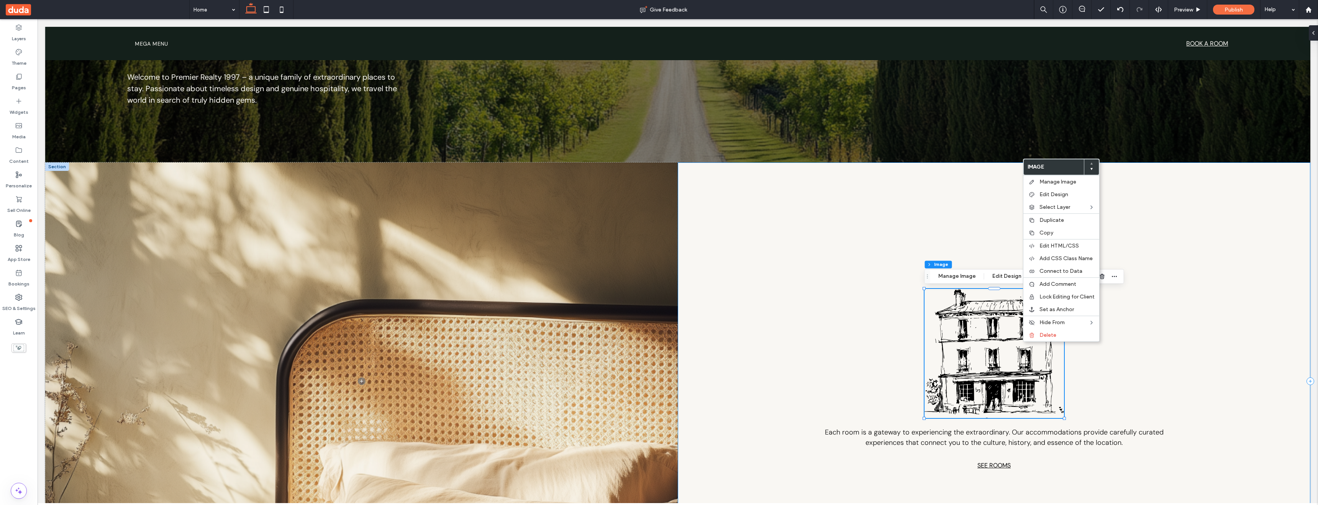
click at [808, 310] on div "Each room is a gateway to experiencing the extraordinary. Our accommodations pr…" at bounding box center [994, 382] width 633 height 438
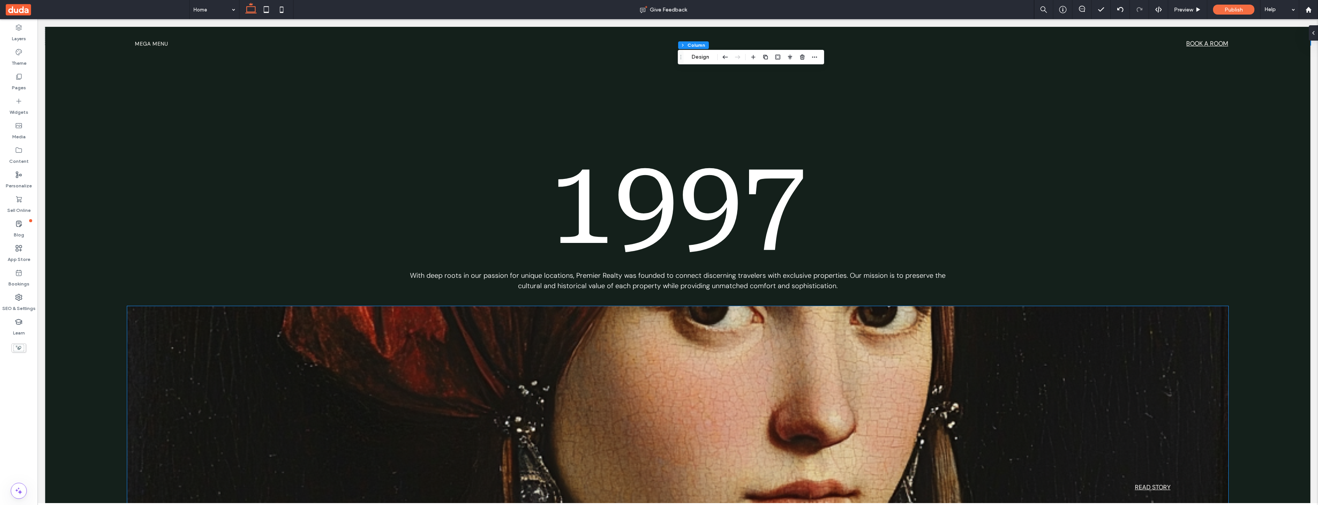
scroll to position [1012, 0]
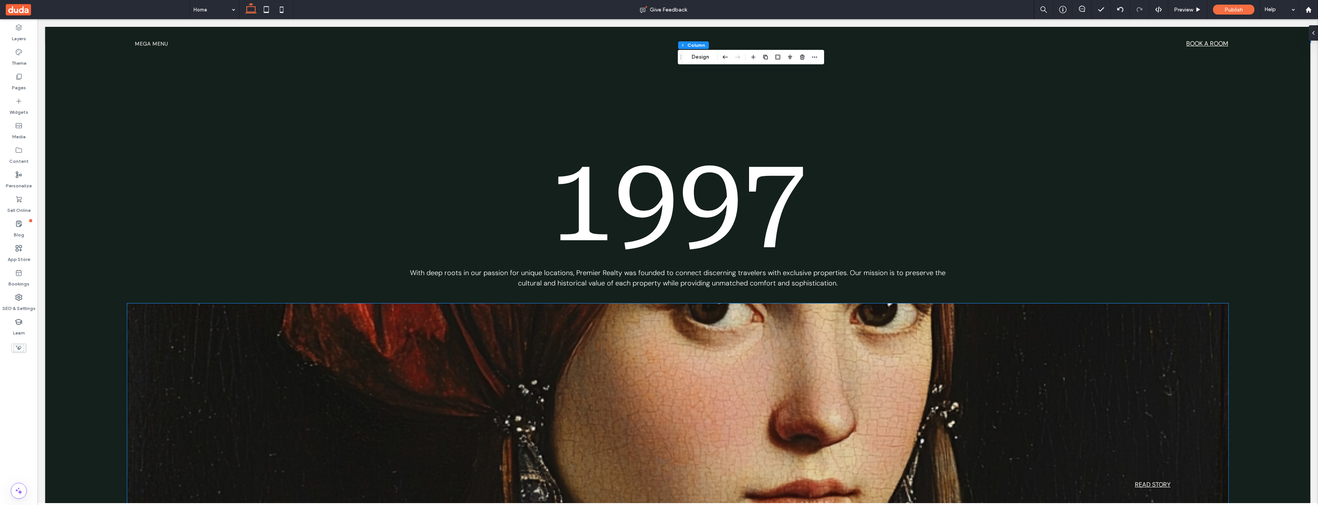
click at [855, 340] on div "READ STORY" at bounding box center [678, 409] width 1102 height 211
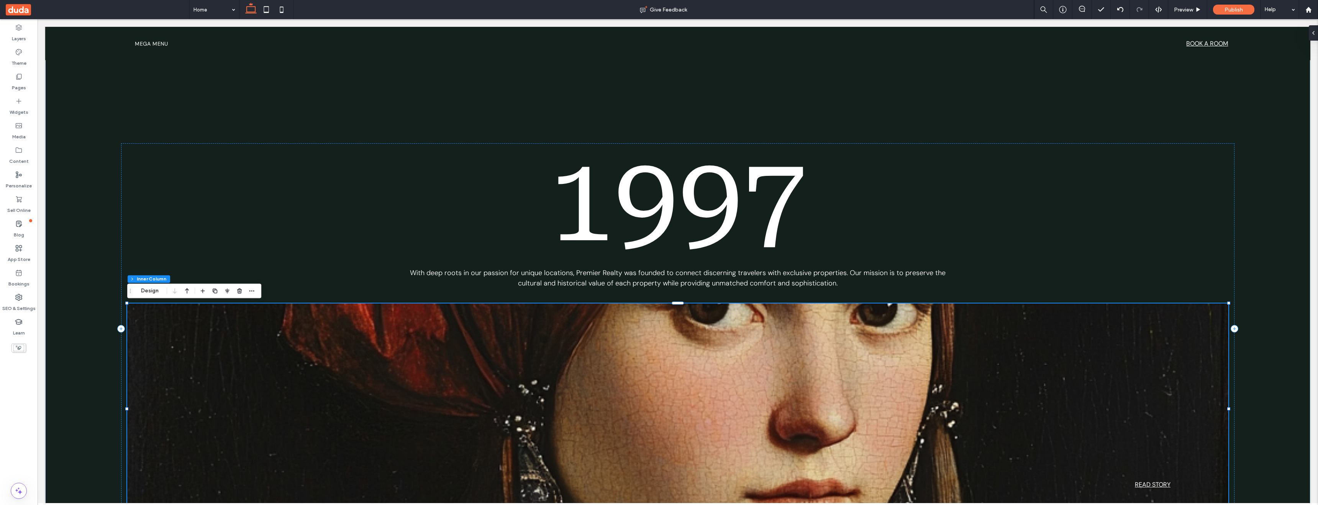
click at [855, 340] on div "READ STORY" at bounding box center [678, 409] width 1102 height 211
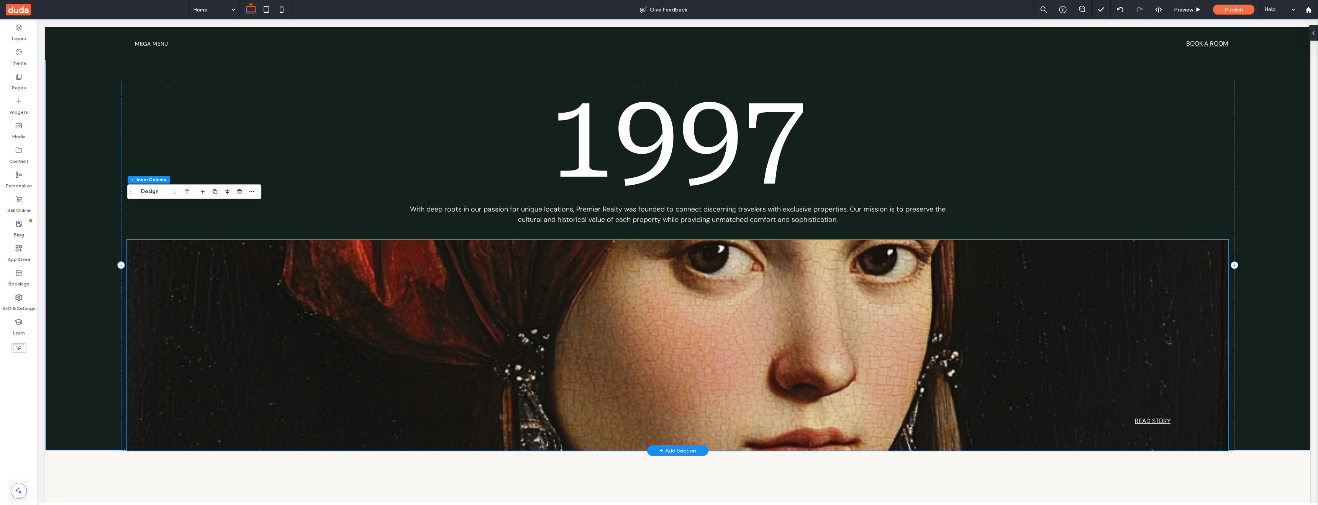
scroll to position [987, 0]
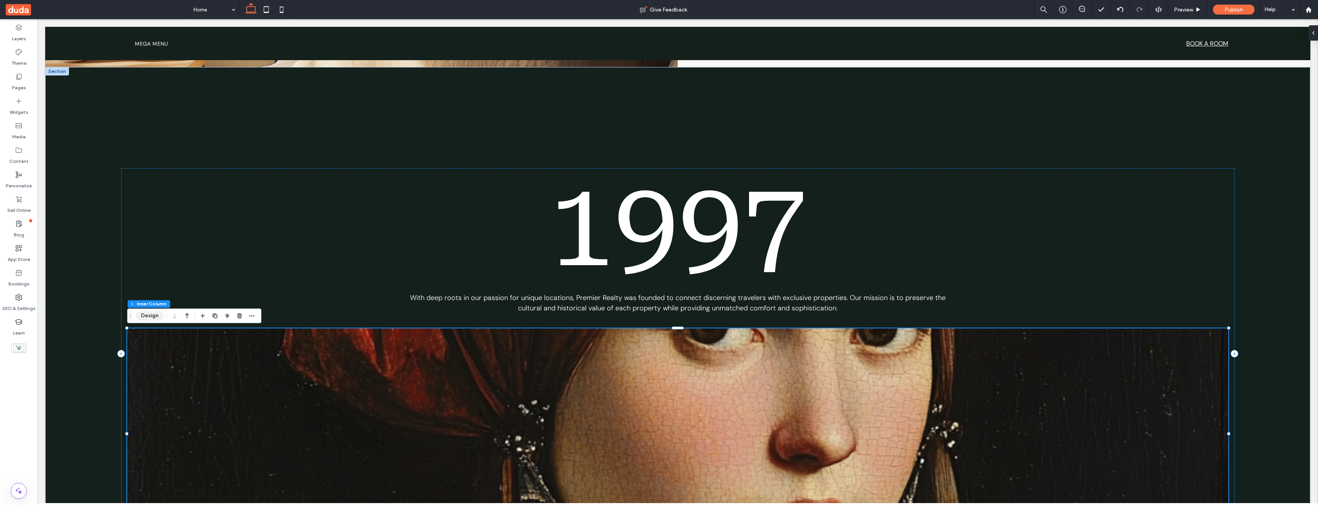
click at [155, 317] on button "Design" at bounding box center [150, 315] width 28 height 9
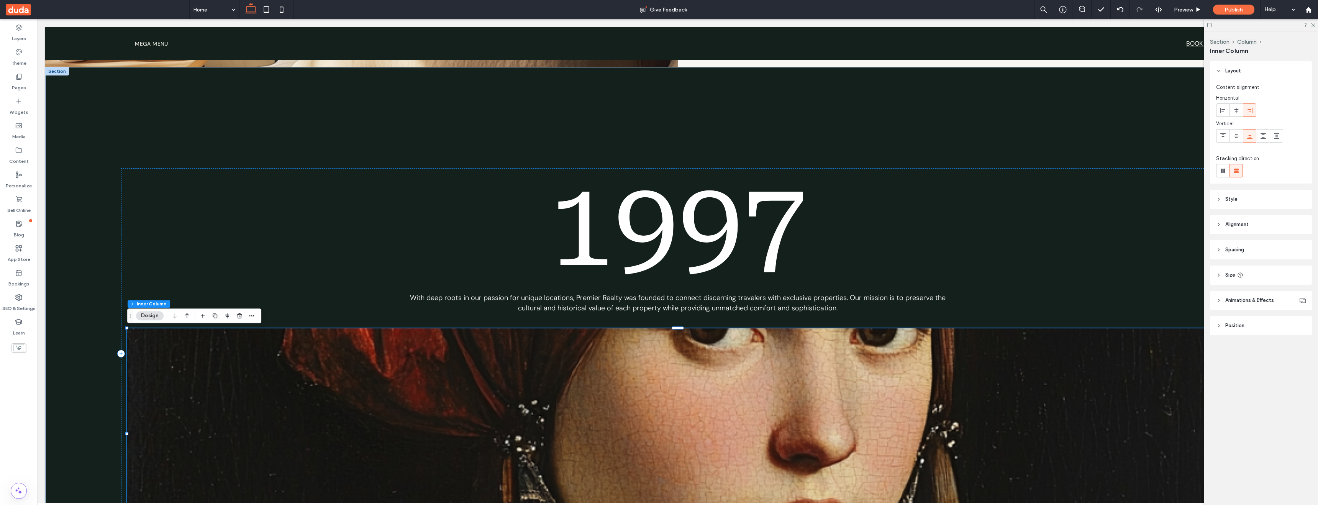
scroll to position [987, 0]
click at [1246, 301] on span "Animations & Effects" at bounding box center [1250, 301] width 49 height 8
click at [888, 264] on h1 "1997" at bounding box center [678, 226] width 1102 height 103
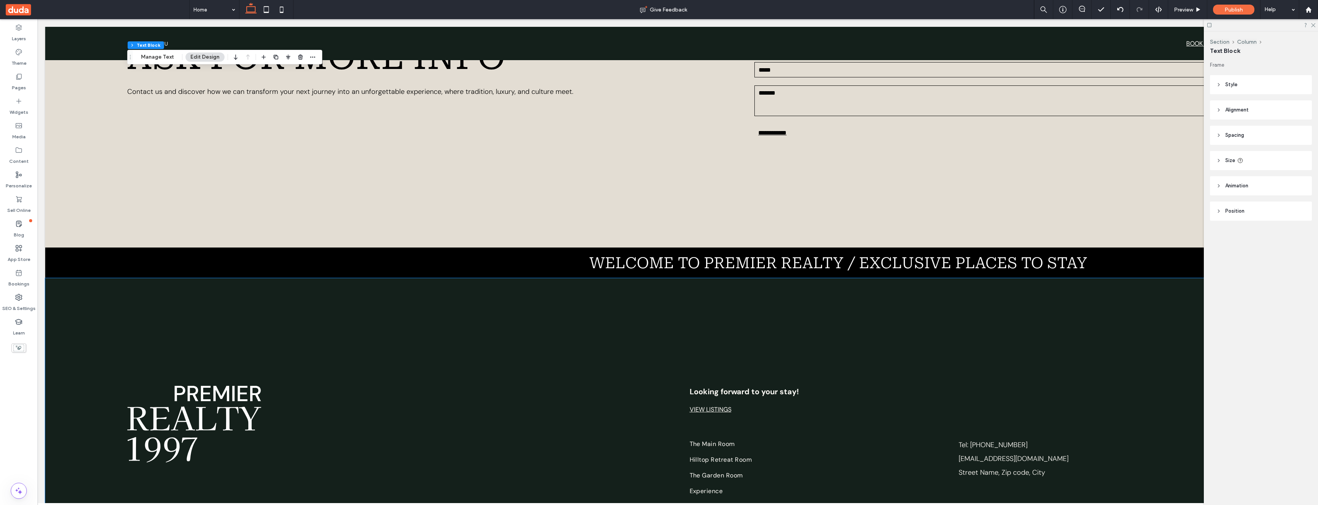
scroll to position [2690, 0]
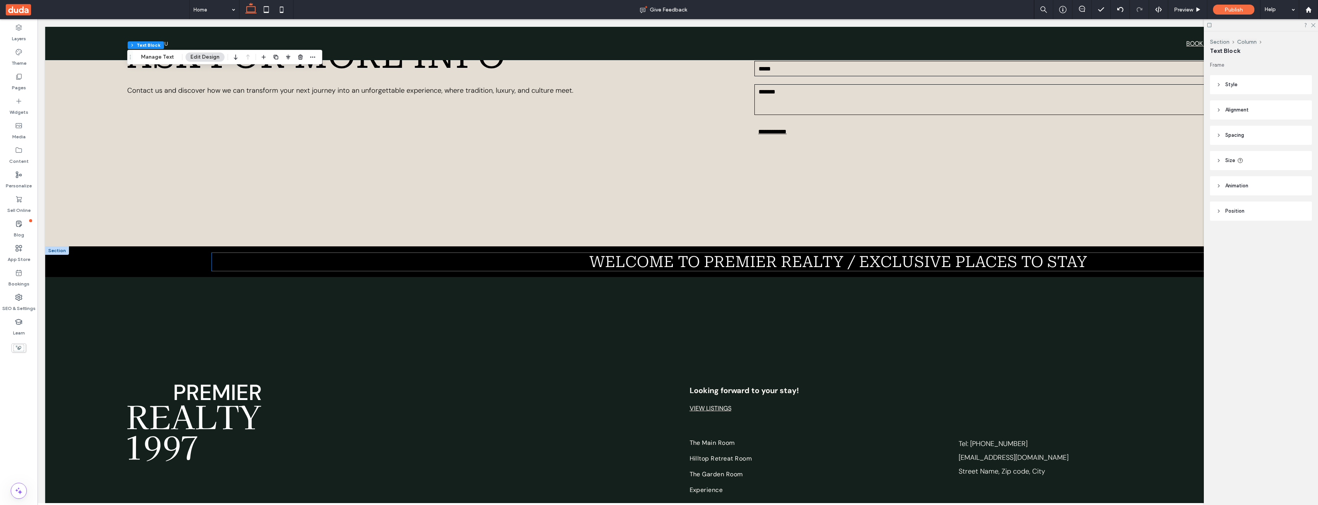
click at [793, 263] on span "WELCOME to premier realty / exclusive places to stay" at bounding box center [838, 262] width 498 height 18
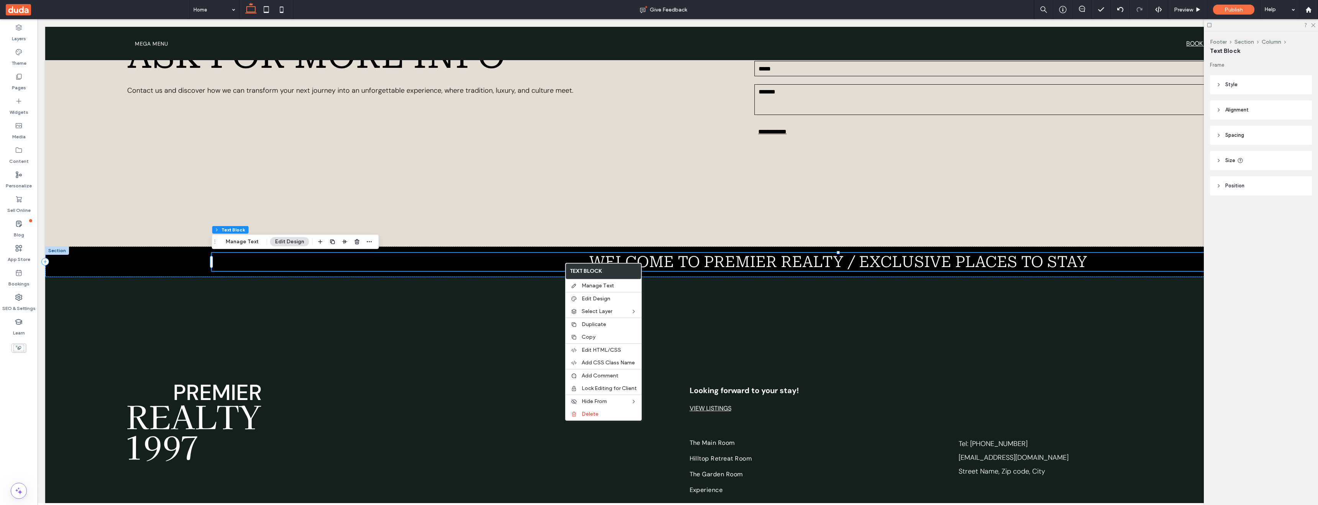
click at [560, 263] on h4 "WELCOME to premier realty / exclusive places to stay" at bounding box center [838, 262] width 1253 height 18
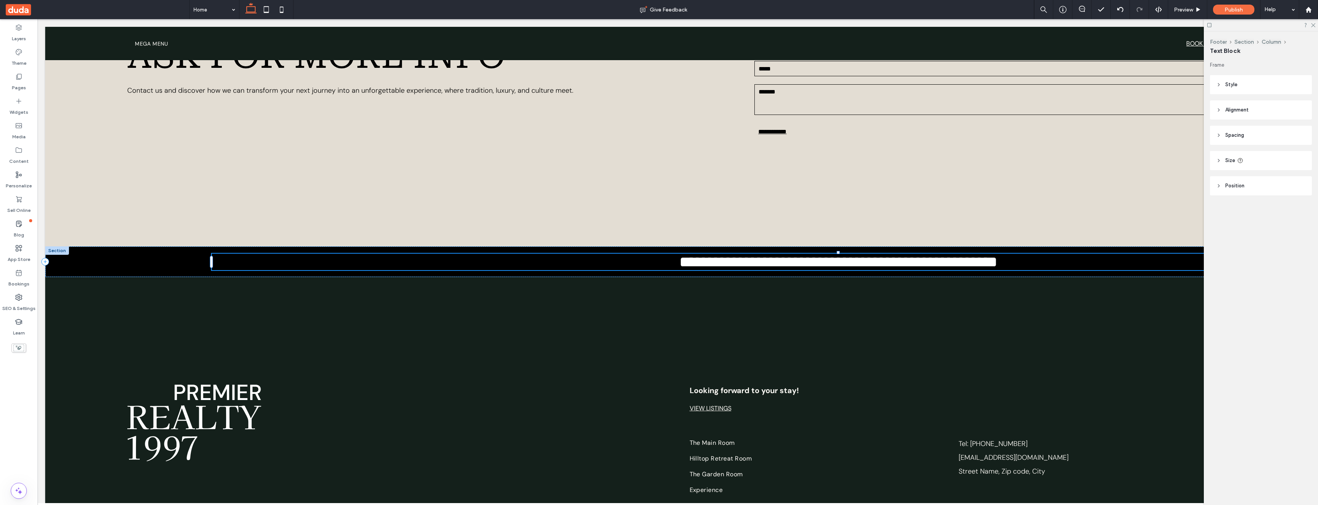
type input "**********"
type input "**"
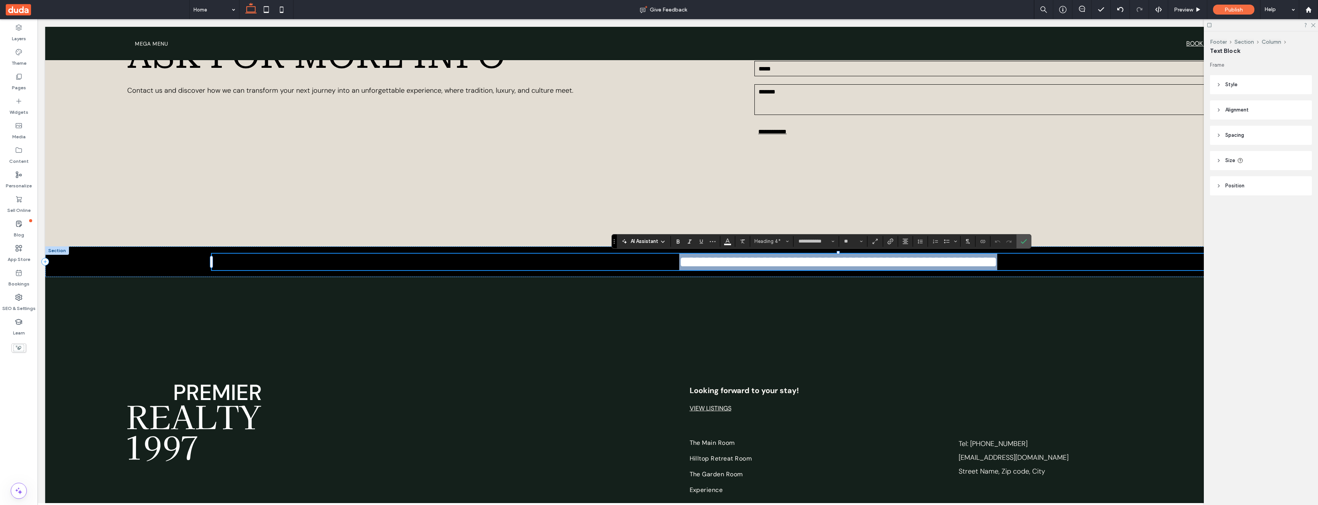
click at [1149, 256] on h4 "**********" at bounding box center [838, 262] width 1253 height 16
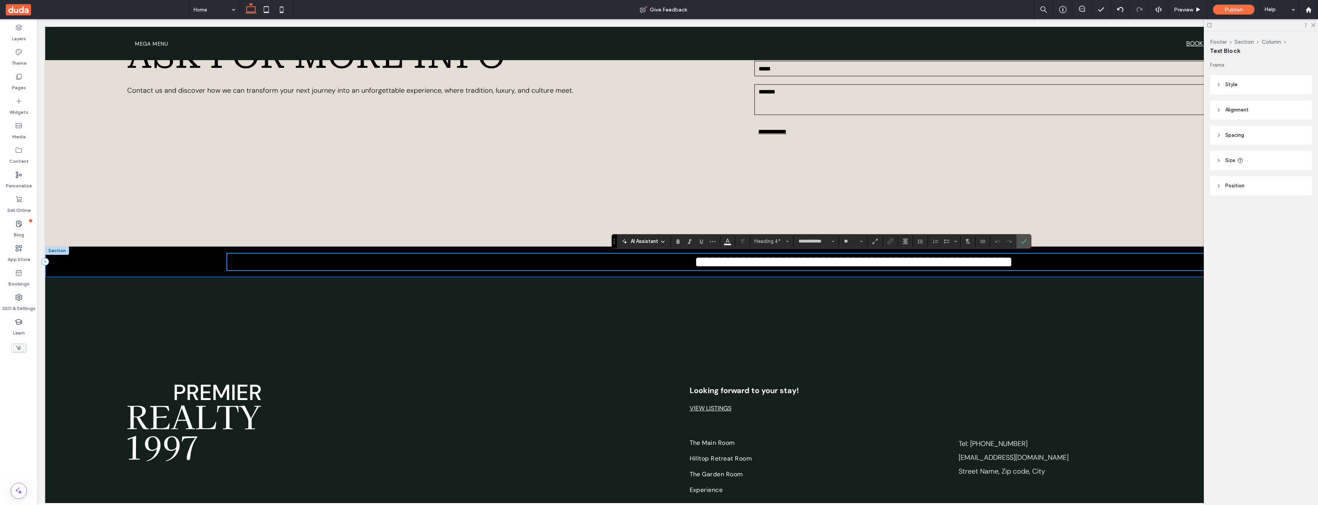
scroll to position [2684, 0]
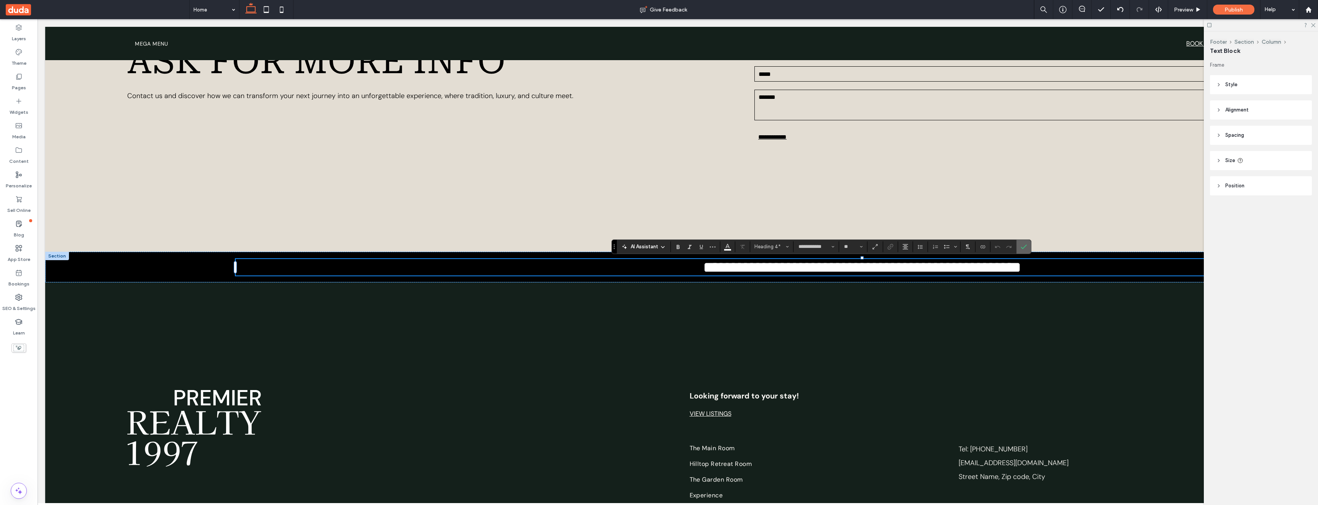
click at [1018, 246] on label "Confirm" at bounding box center [1023, 247] width 11 height 14
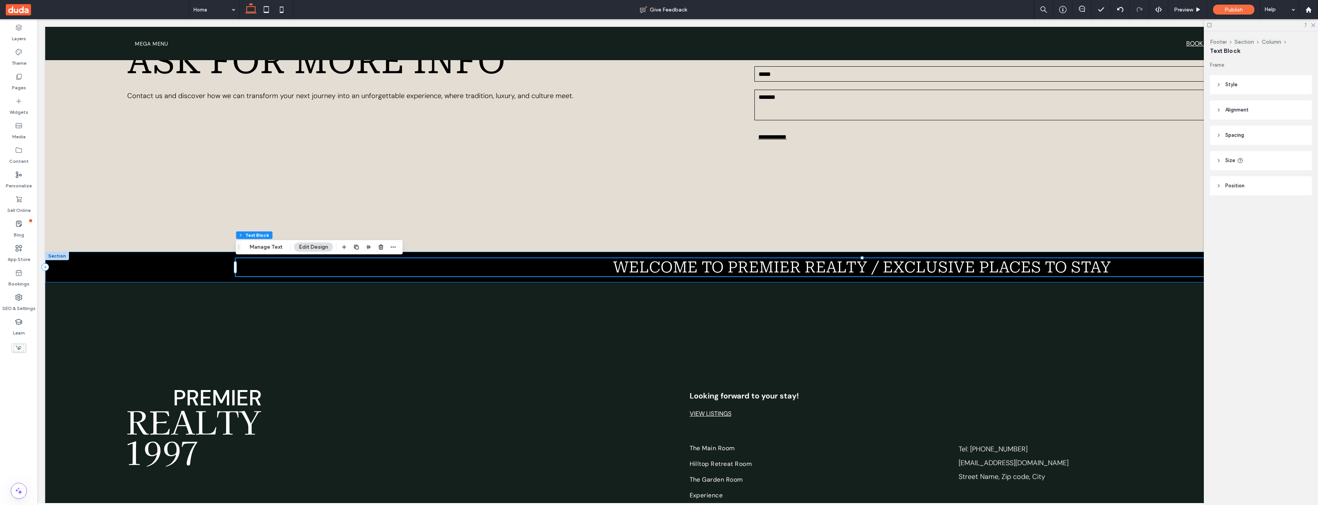
click at [216, 263] on div "WELCOME to premier realty / exclusive places to stay" at bounding box center [678, 267] width 1266 height 31
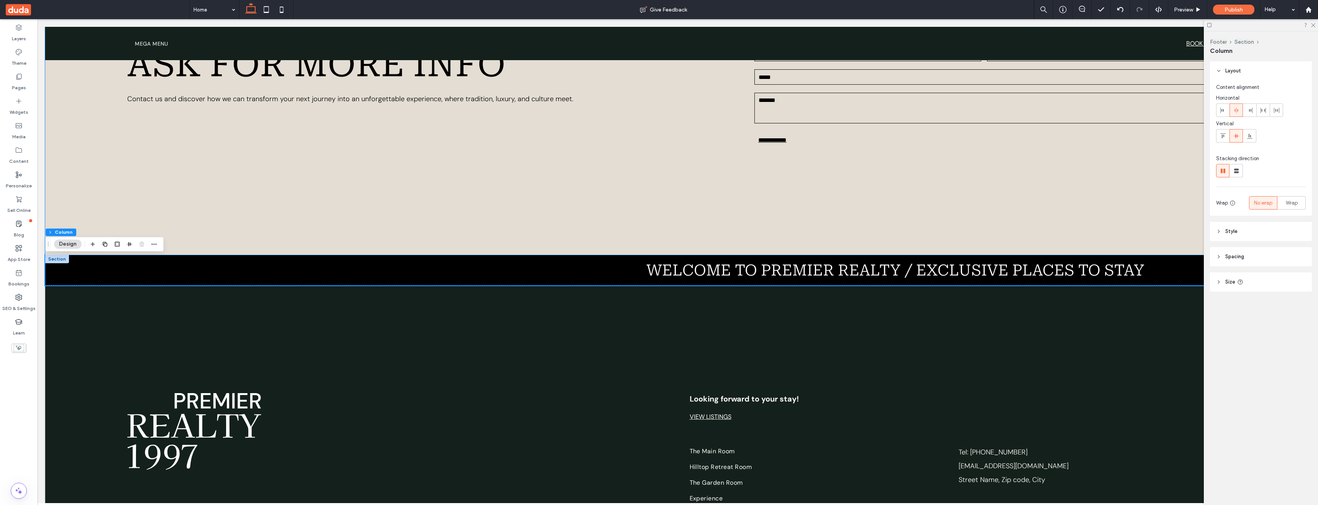
scroll to position [2672, 0]
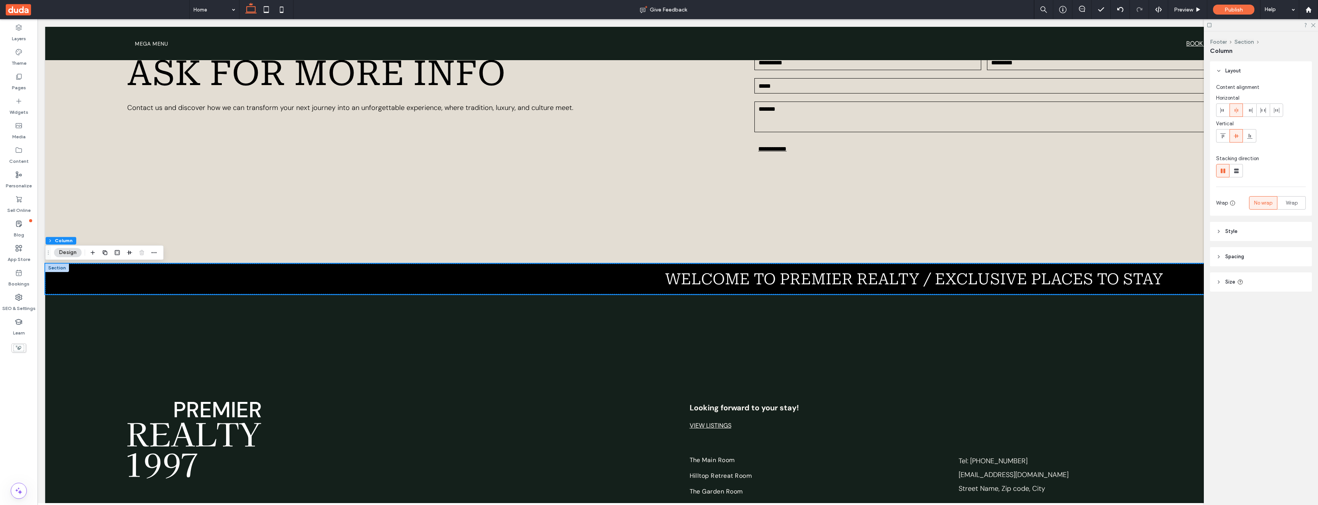
click at [1276, 231] on header "Style" at bounding box center [1261, 231] width 102 height 19
click at [1275, 231] on header "Style" at bounding box center [1261, 231] width 102 height 19
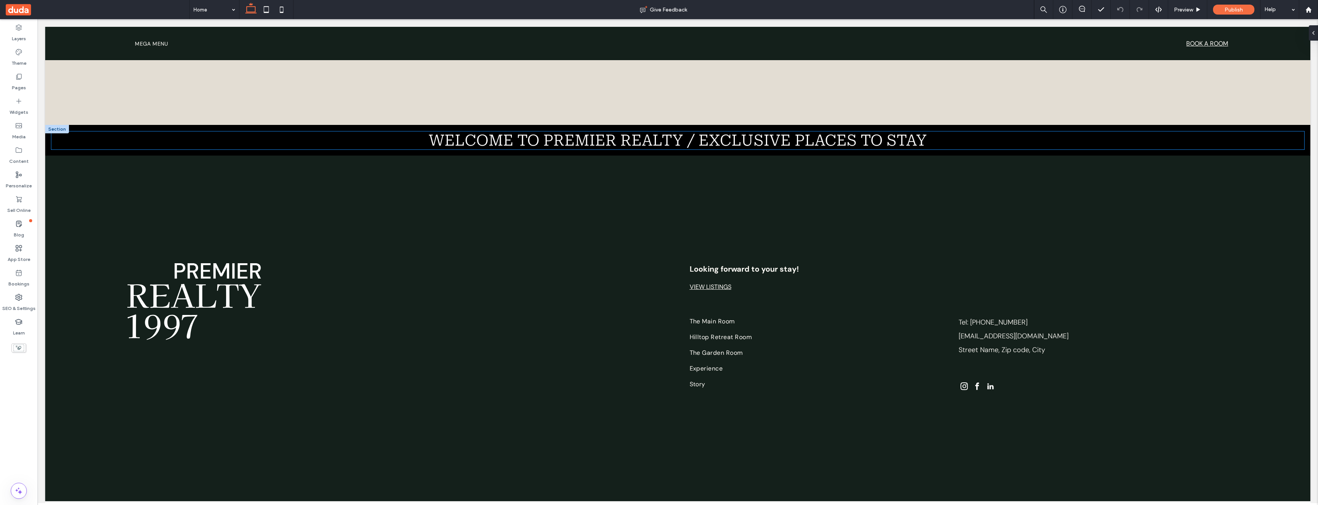
click at [434, 138] on span "WELCOME to premier realty / exclusive places to stay" at bounding box center [678, 140] width 498 height 18
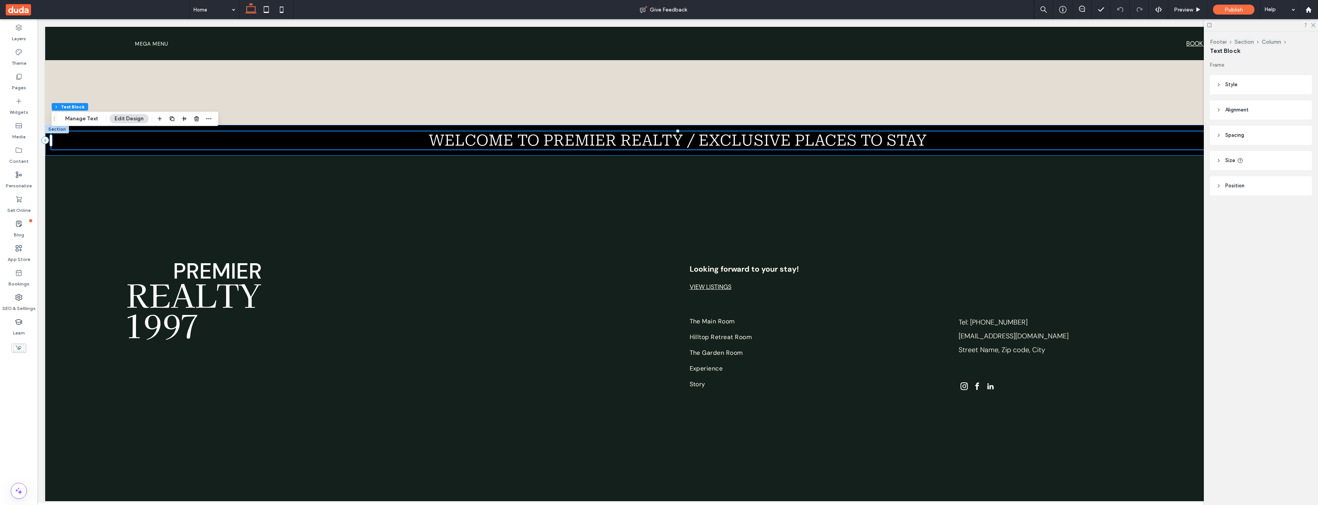
click at [450, 130] on div "WELCOME to premier realty / exclusive places to stay" at bounding box center [678, 140] width 1266 height 31
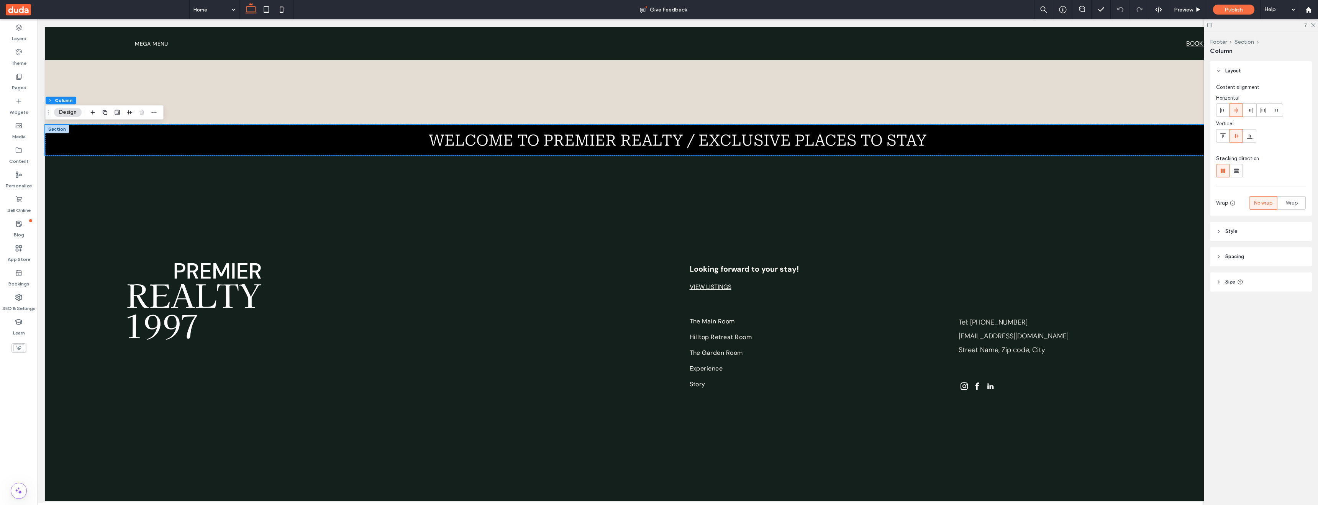
click at [52, 131] on div at bounding box center [57, 129] width 24 height 8
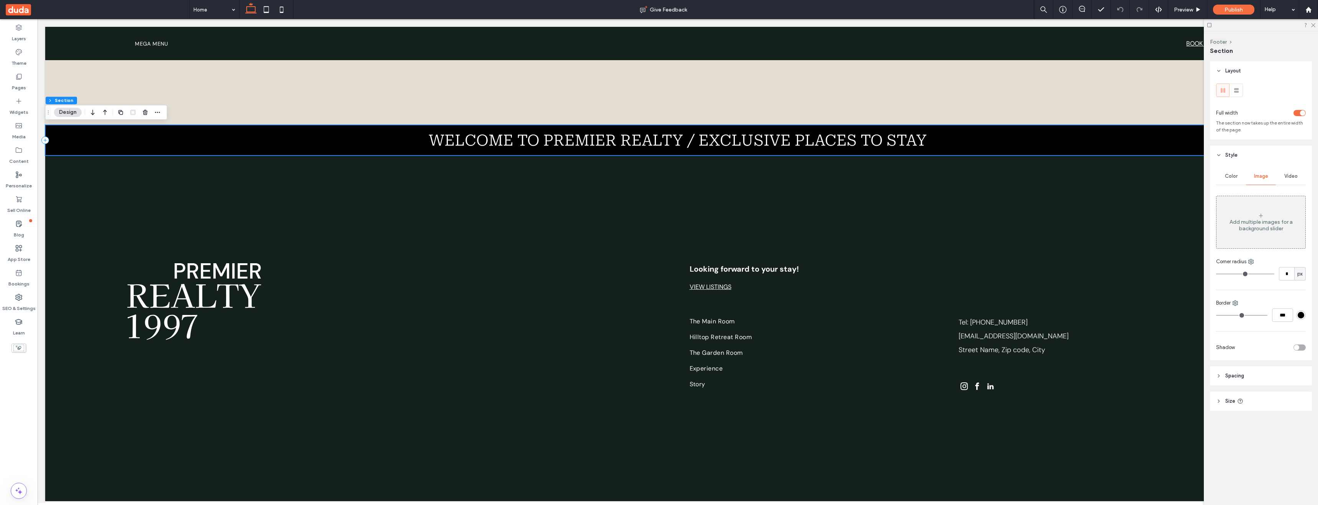
click at [52, 131] on div "WELCOME to premier realty / exclusive places to stay" at bounding box center [678, 140] width 1266 height 31
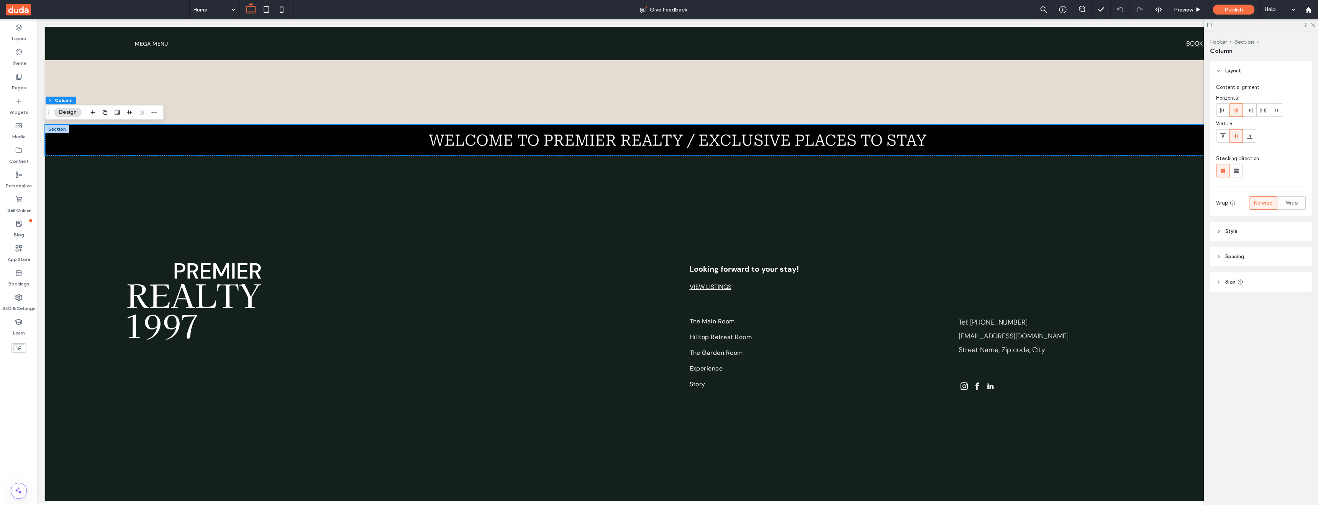
click at [56, 131] on div at bounding box center [57, 129] width 24 height 8
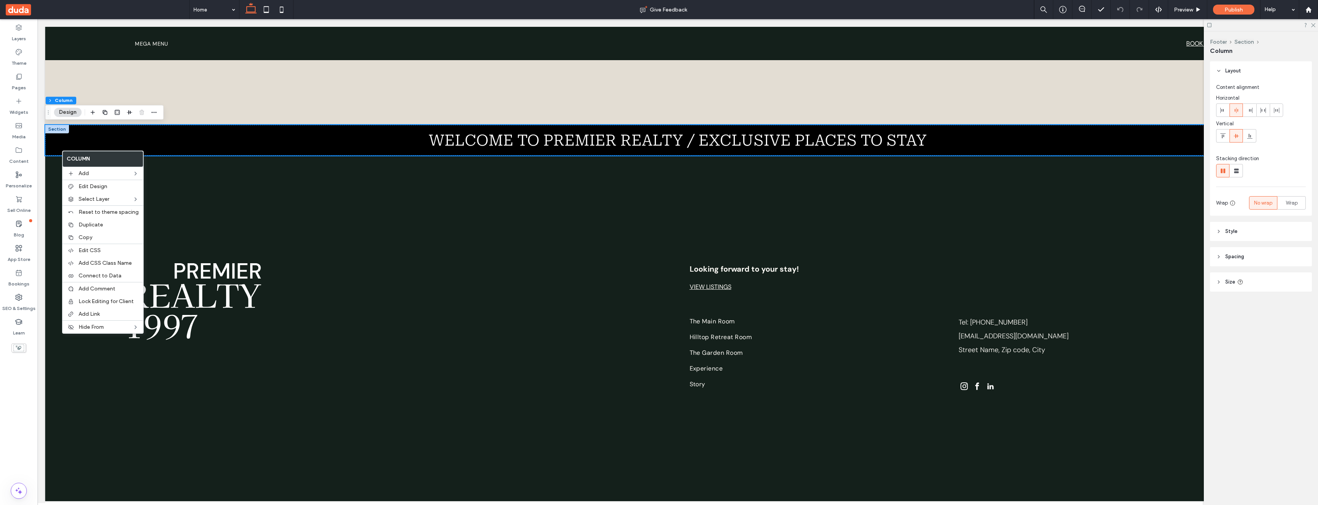
click at [54, 130] on div at bounding box center [57, 129] width 24 height 8
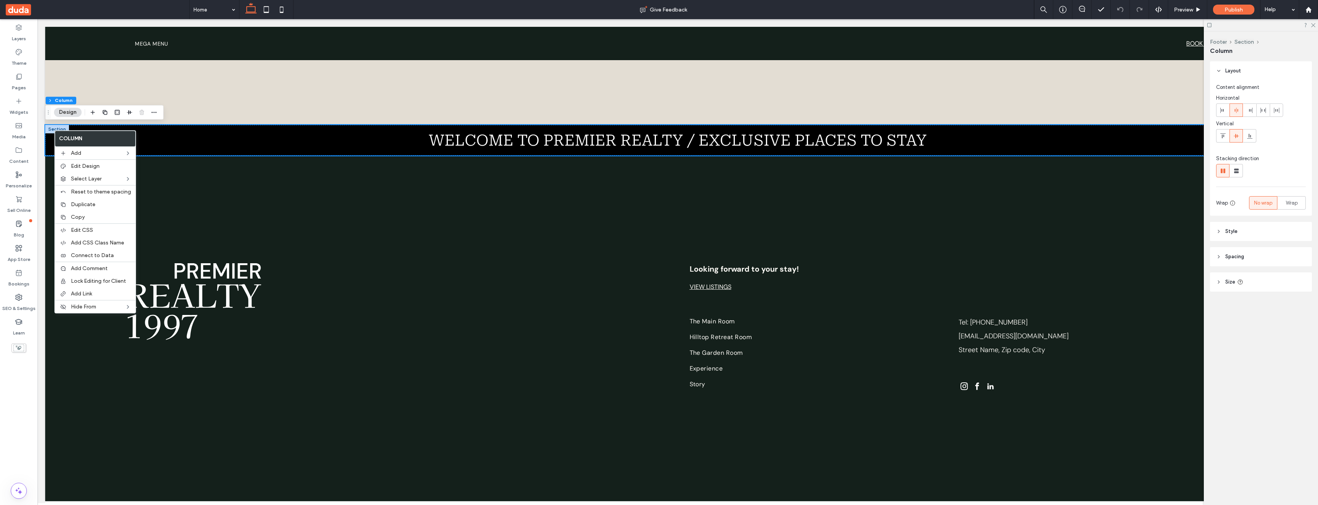
click at [52, 133] on div at bounding box center [57, 129] width 24 height 8
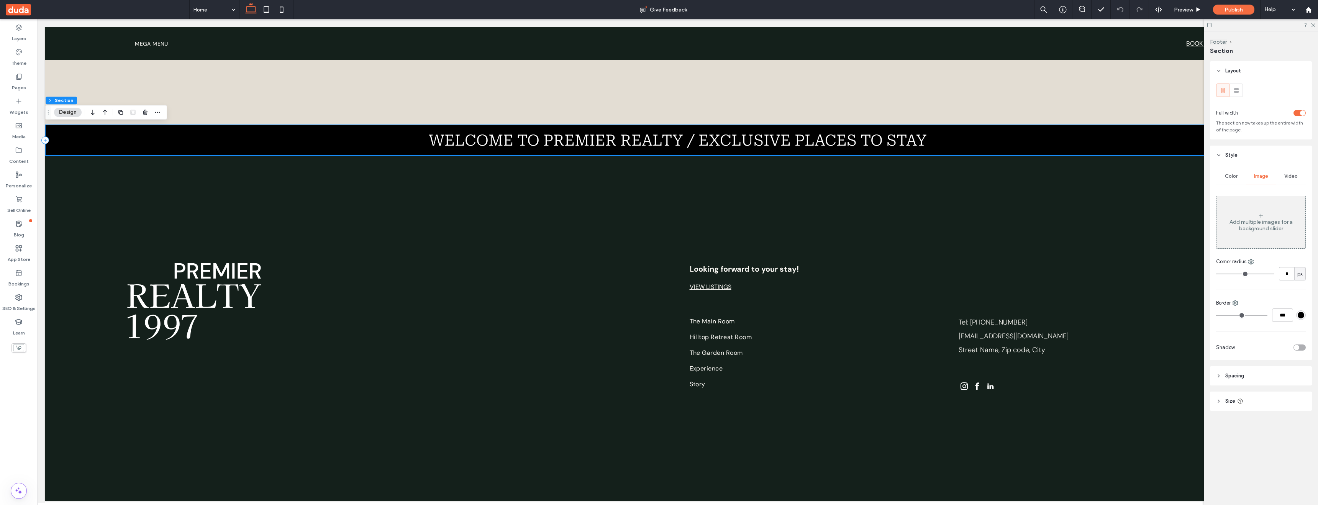
click at [49, 130] on div "WELCOME to premier realty / exclusive places to stay" at bounding box center [678, 140] width 1266 height 31
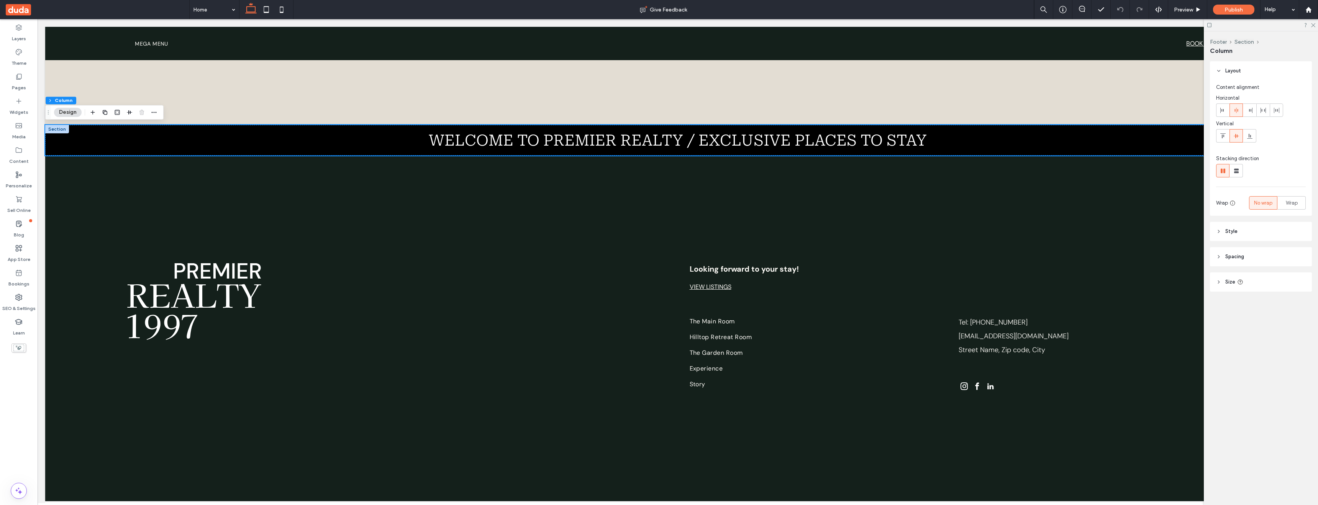
click at [49, 130] on div at bounding box center [57, 129] width 24 height 8
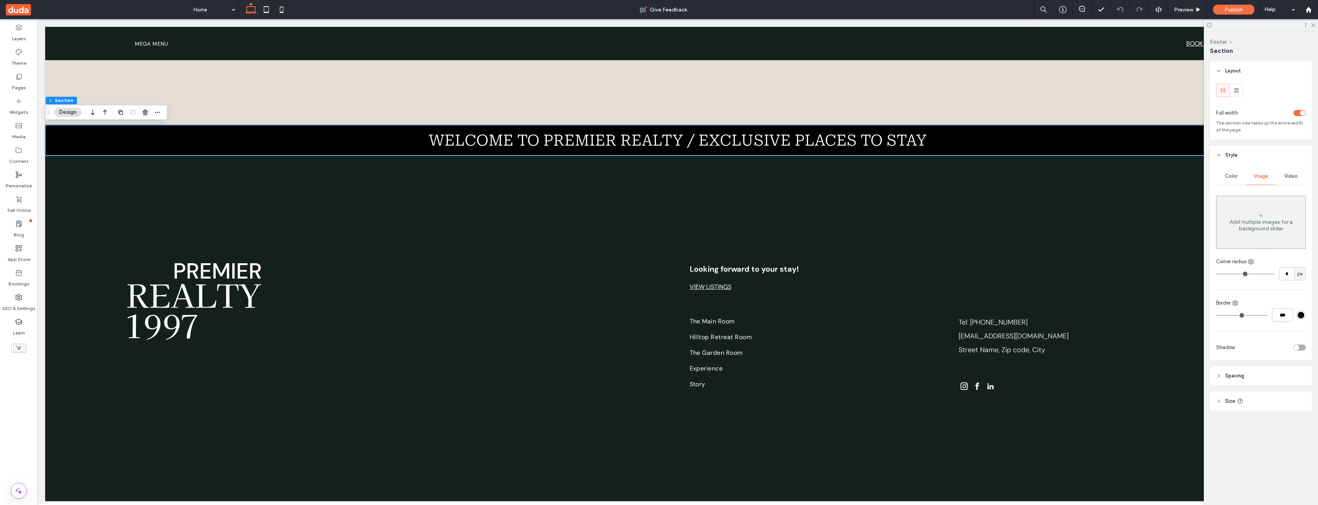
click at [149, 111] on div at bounding box center [139, 112] width 46 height 14
click at [143, 111] on use "button" at bounding box center [145, 112] width 5 height 5
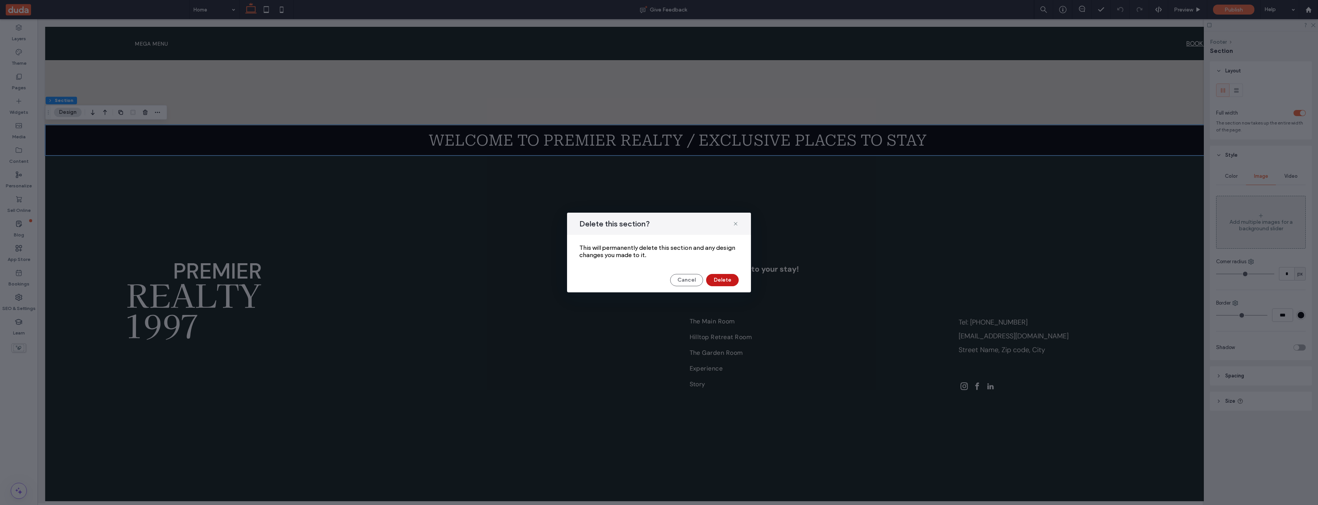
click at [724, 278] on button "Delete" at bounding box center [722, 280] width 33 height 12
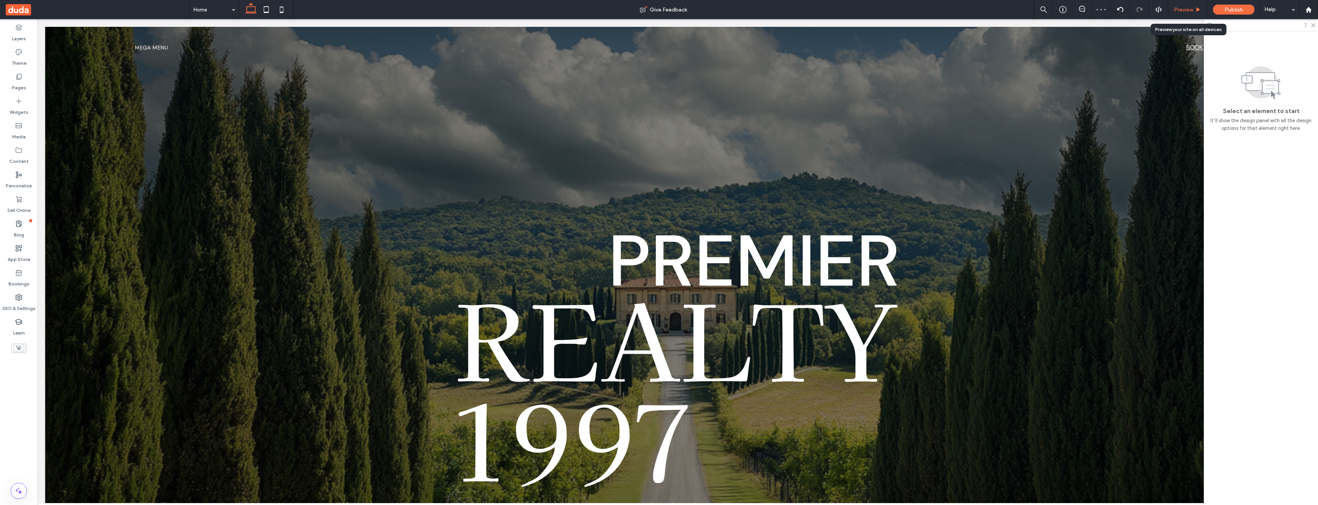
click at [1185, 11] on span "Preview" at bounding box center [1183, 10] width 19 height 7
